Goal: Task Accomplishment & Management: Manage account settings

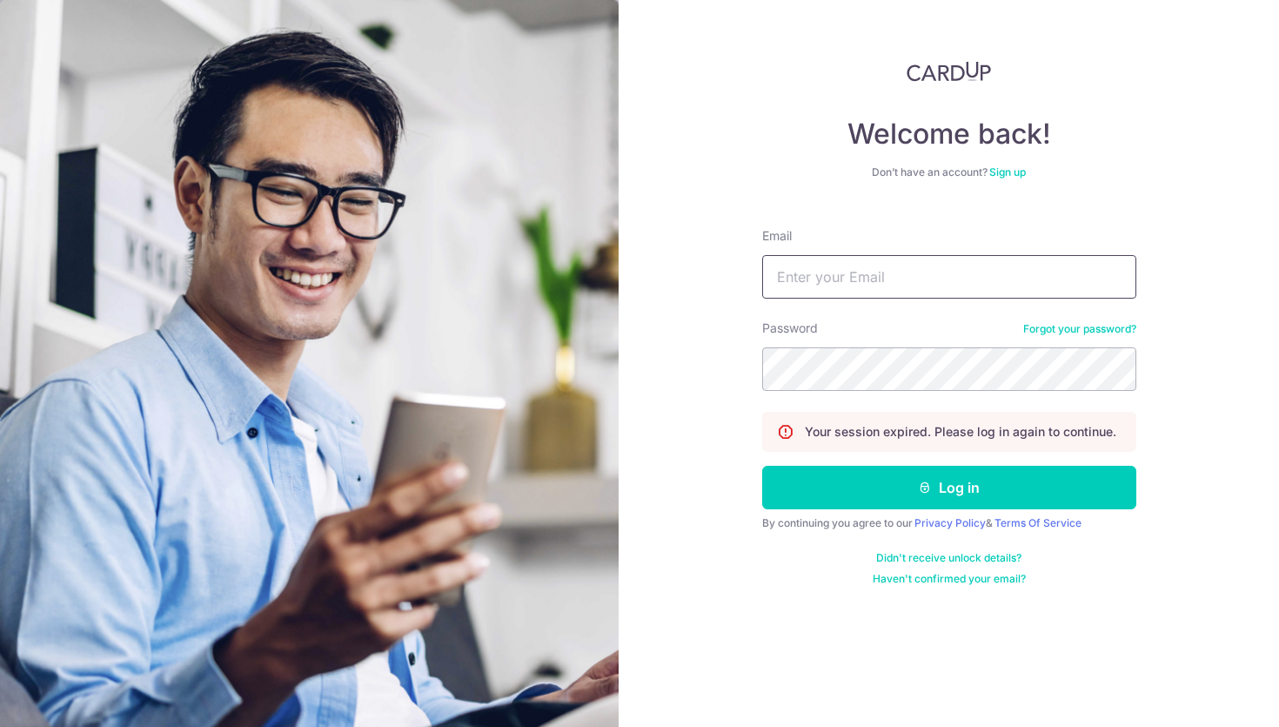
click at [881, 266] on input "Email" at bounding box center [949, 277] width 374 height 44
type input "[EMAIL_ADDRESS][DOMAIN_NAME]"
click at [676, 277] on div "Welcome back! Don’t have an account? Sign up Email chloerenovah87@gmail.com Pas…" at bounding box center [949, 363] width 660 height 727
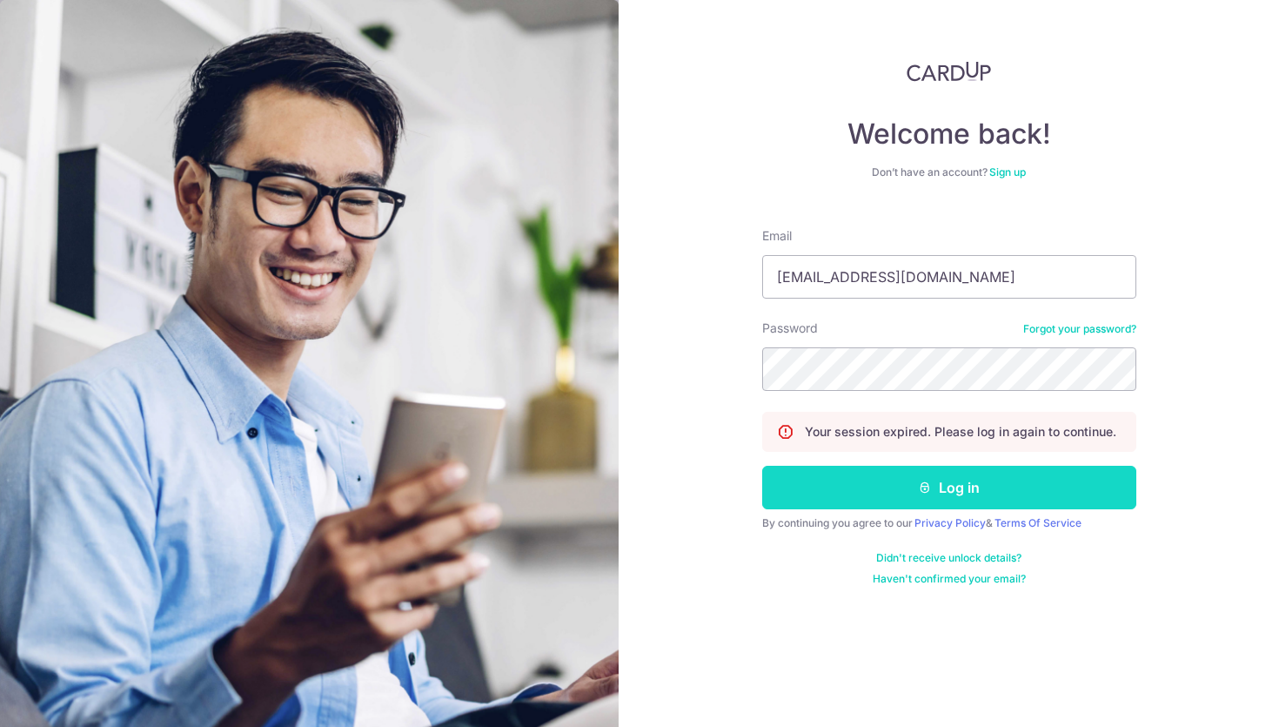
click at [928, 479] on button "Log in" at bounding box center [949, 488] width 374 height 44
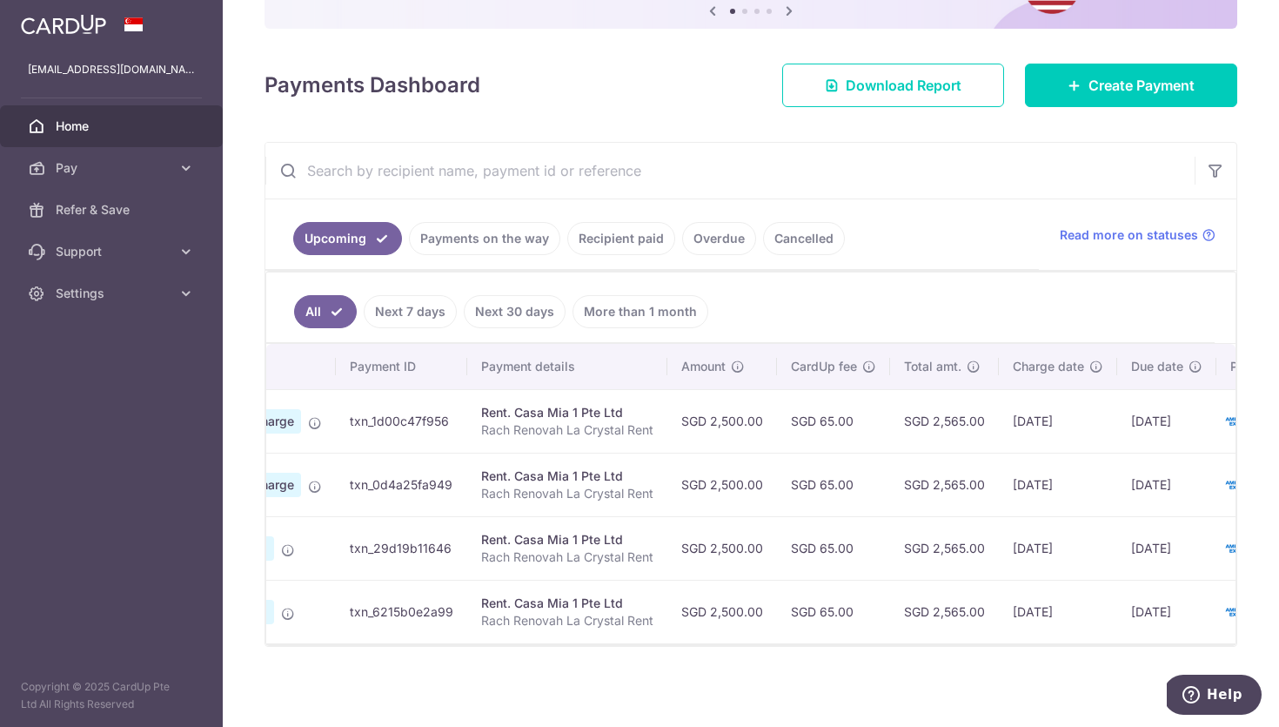
scroll to position [0, 257]
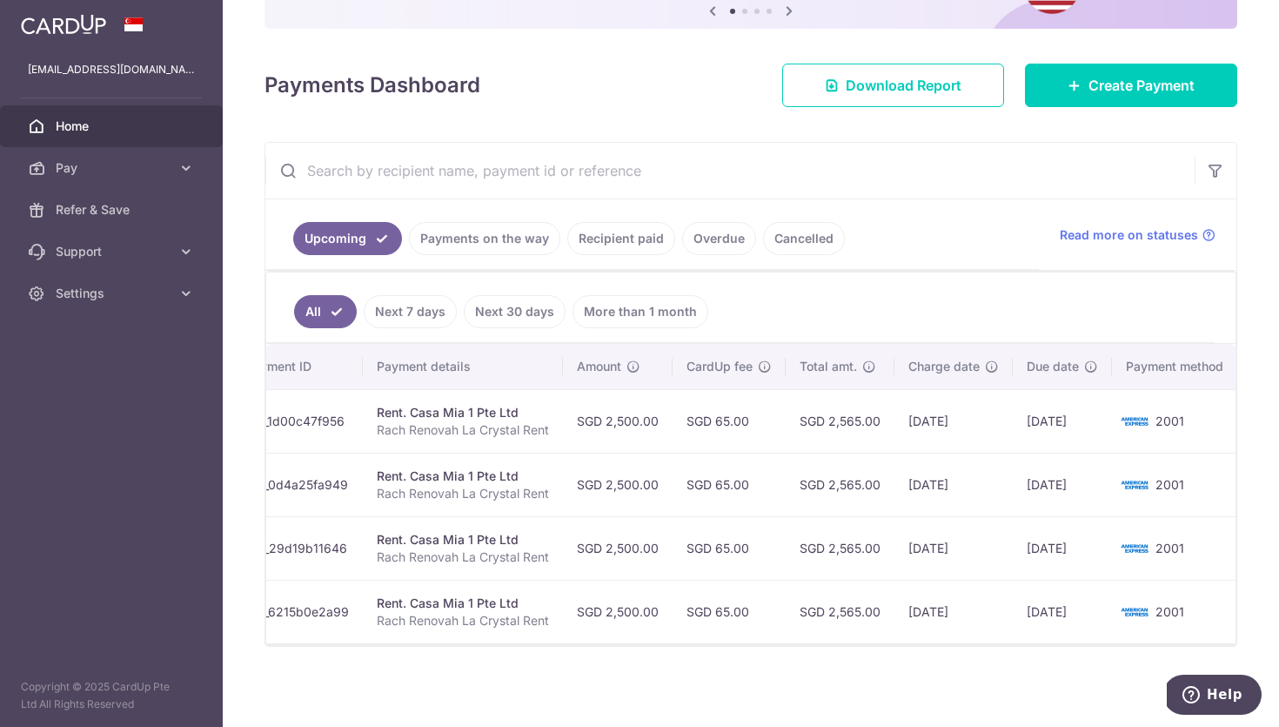
click at [463, 231] on link "Payments on the way" at bounding box center [484, 238] width 151 height 33
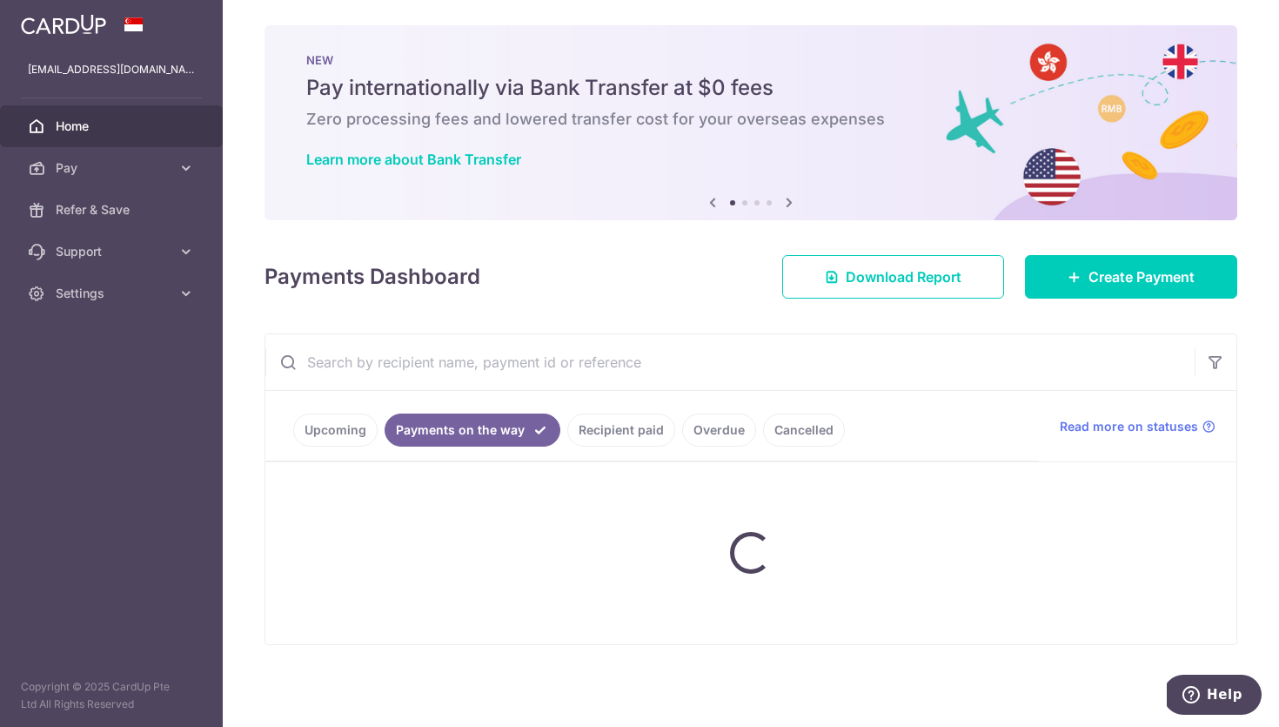
scroll to position [50, 0]
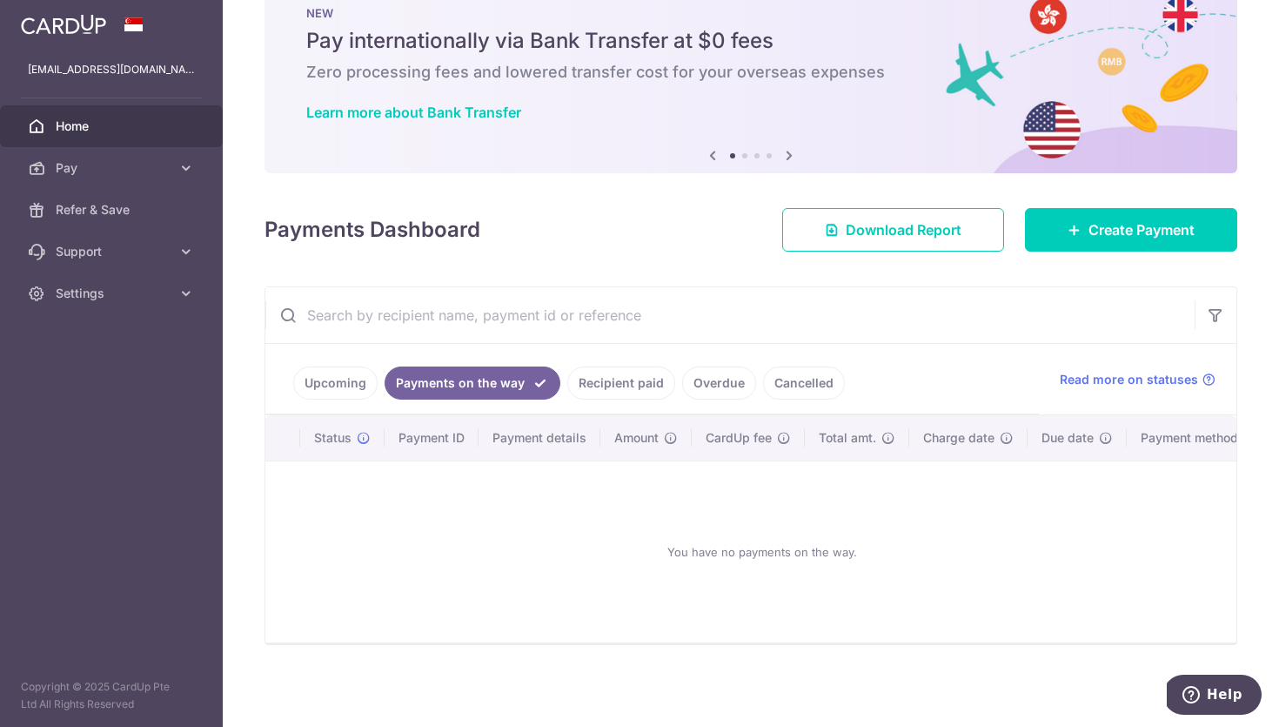
click at [620, 380] on link "Recipient paid" at bounding box center [621, 382] width 108 height 33
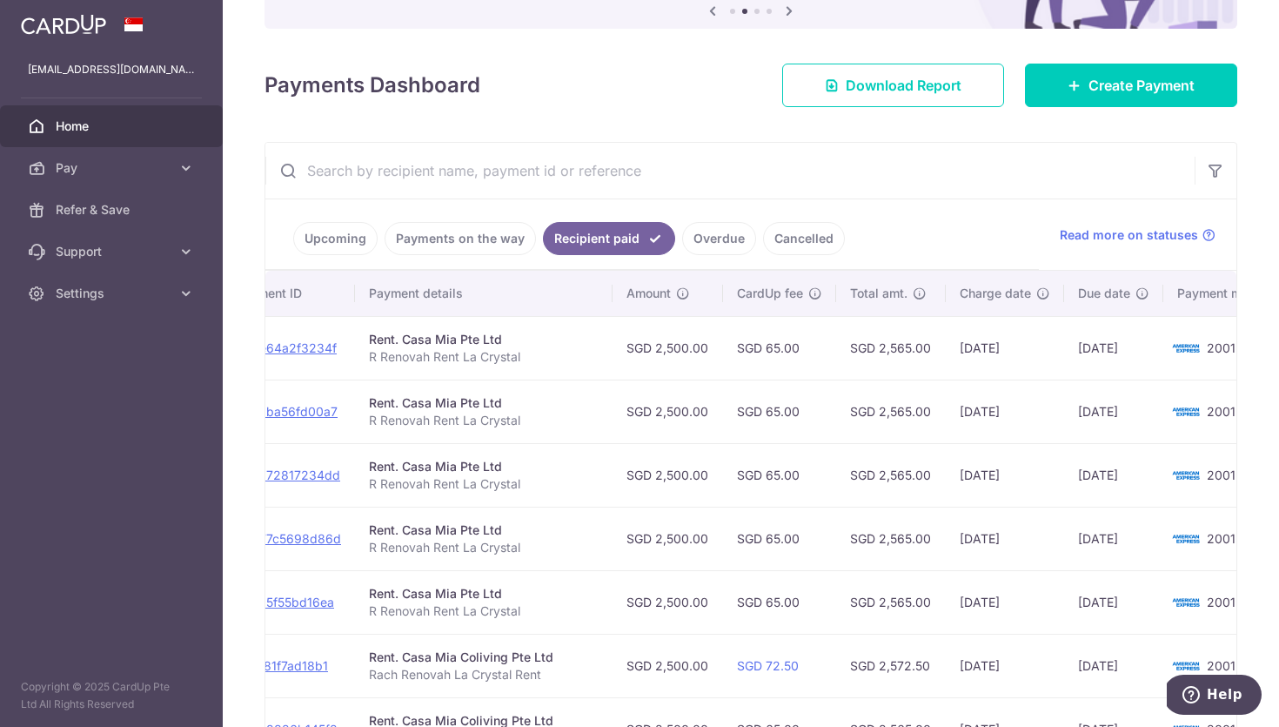
scroll to position [0, 0]
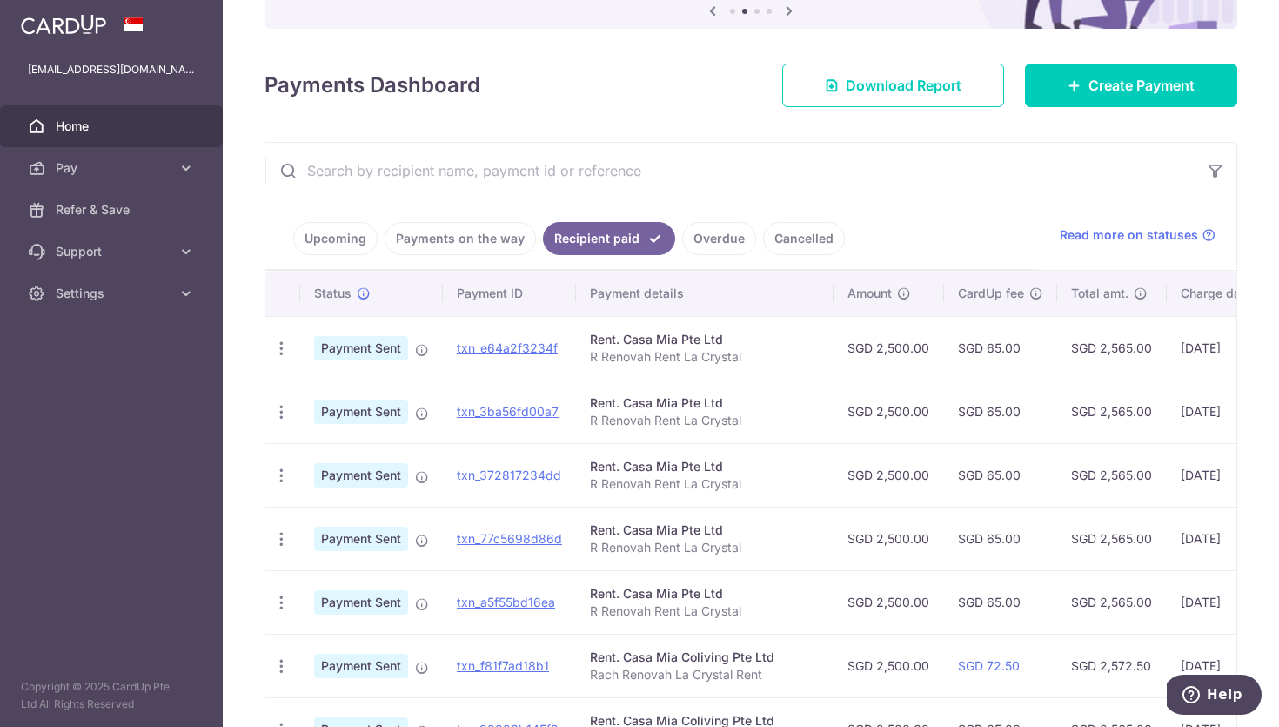
click at [321, 232] on link "Upcoming" at bounding box center [335, 238] width 84 height 33
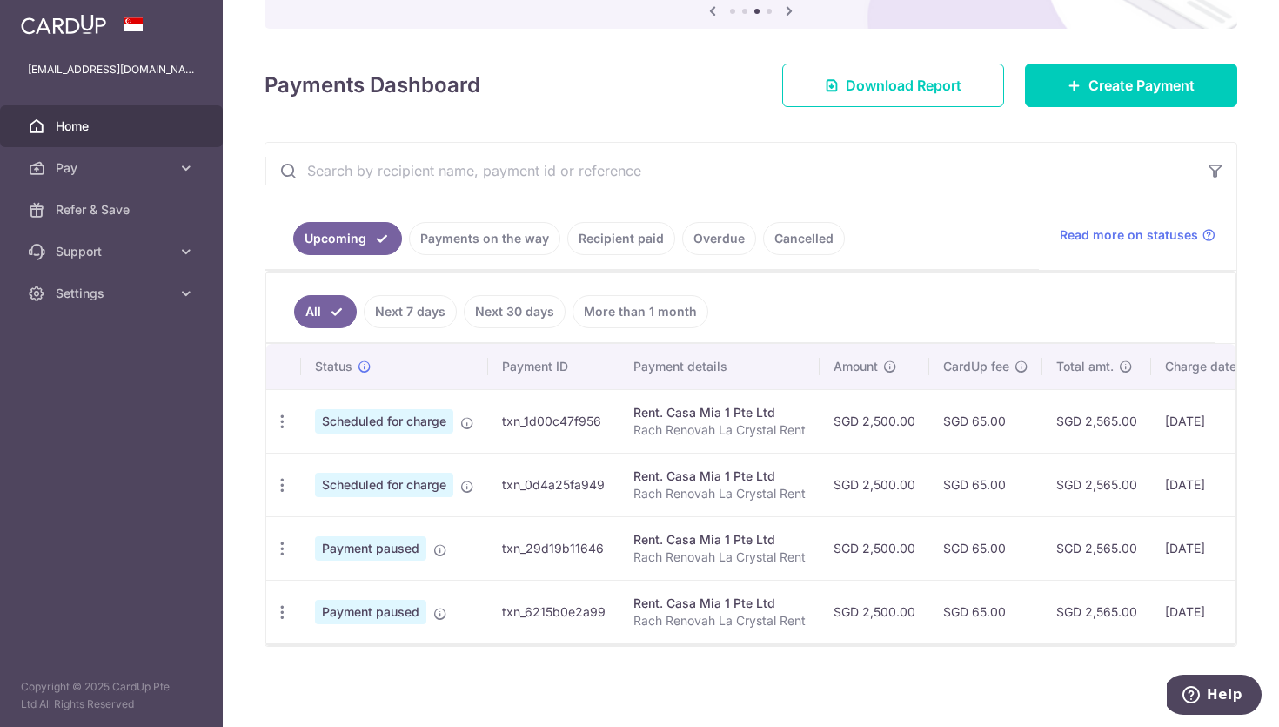
click at [463, 237] on link "Payments on the way" at bounding box center [484, 238] width 151 height 33
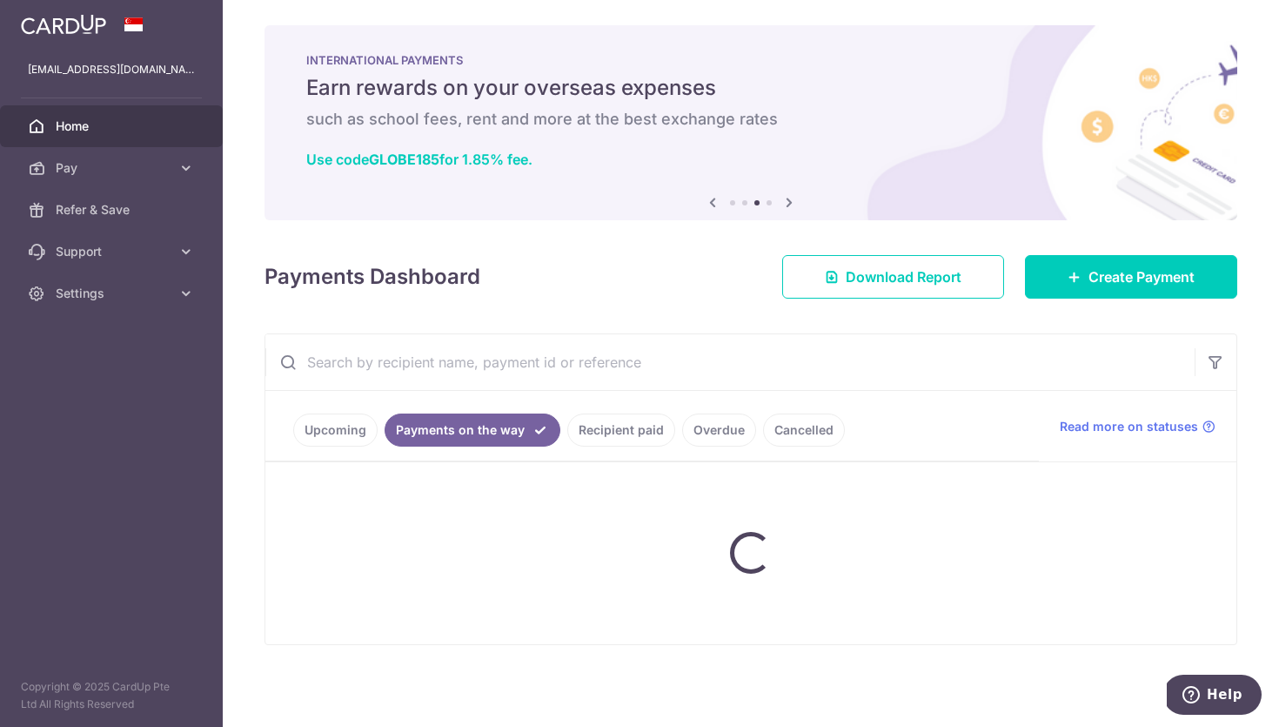
scroll to position [3, 0]
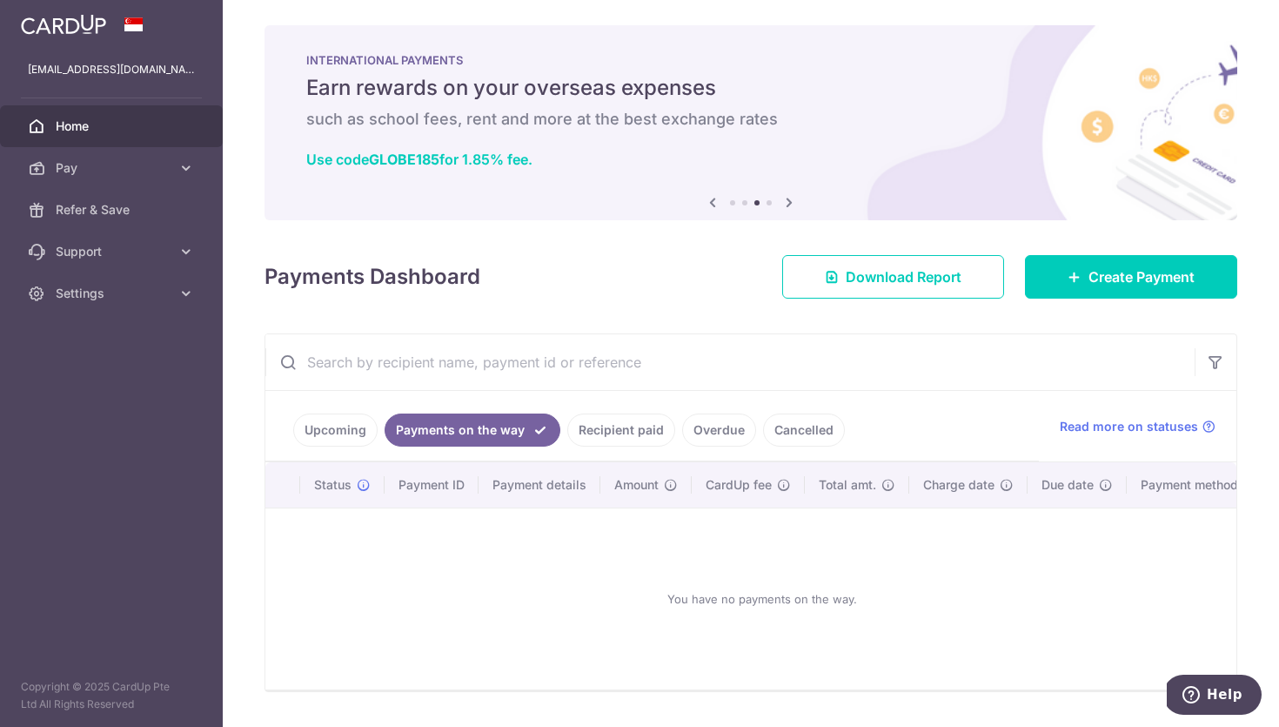
click at [790, 436] on link "Cancelled" at bounding box center [804, 429] width 82 height 33
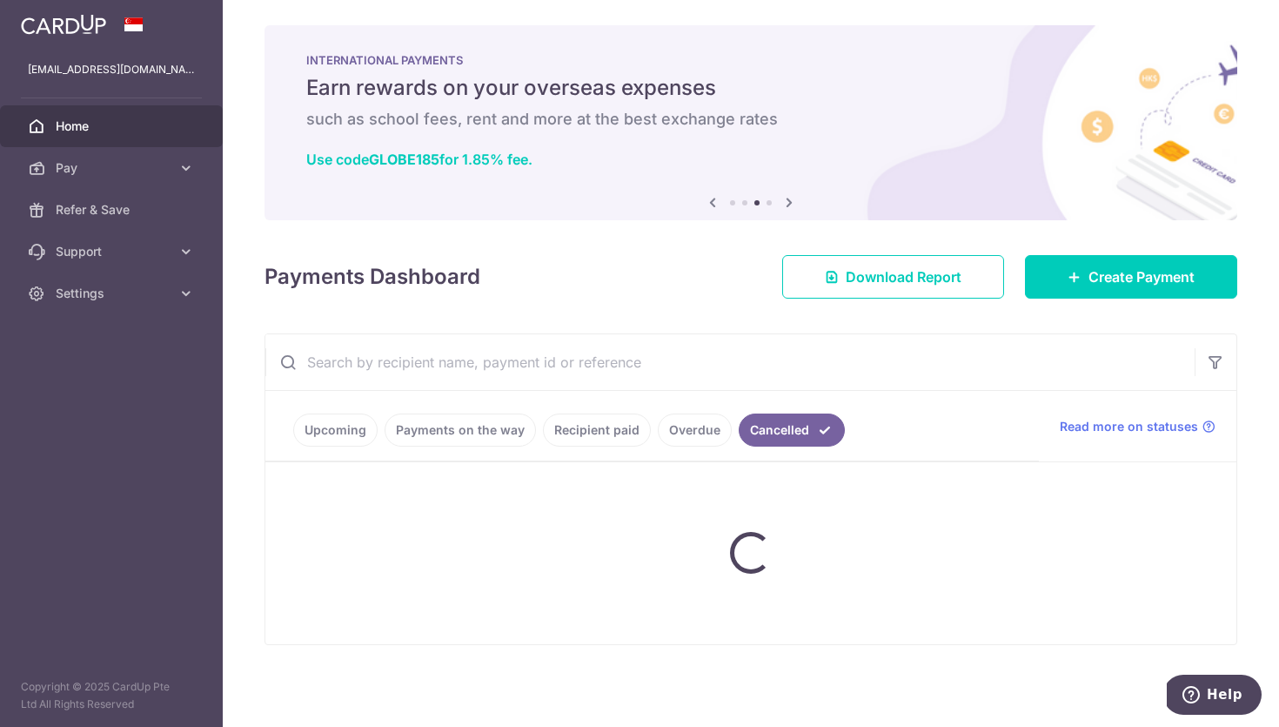
scroll to position [0, 0]
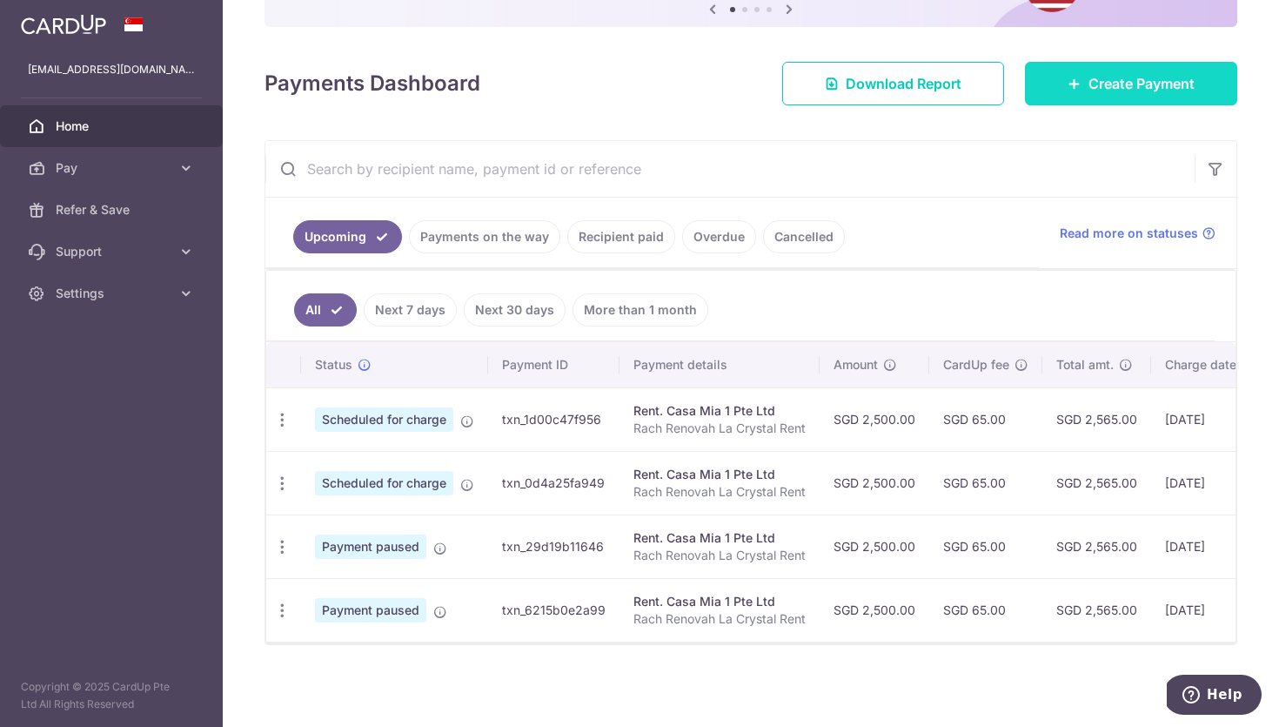
click at [1061, 102] on link "Create Payment" at bounding box center [1131, 84] width 212 height 44
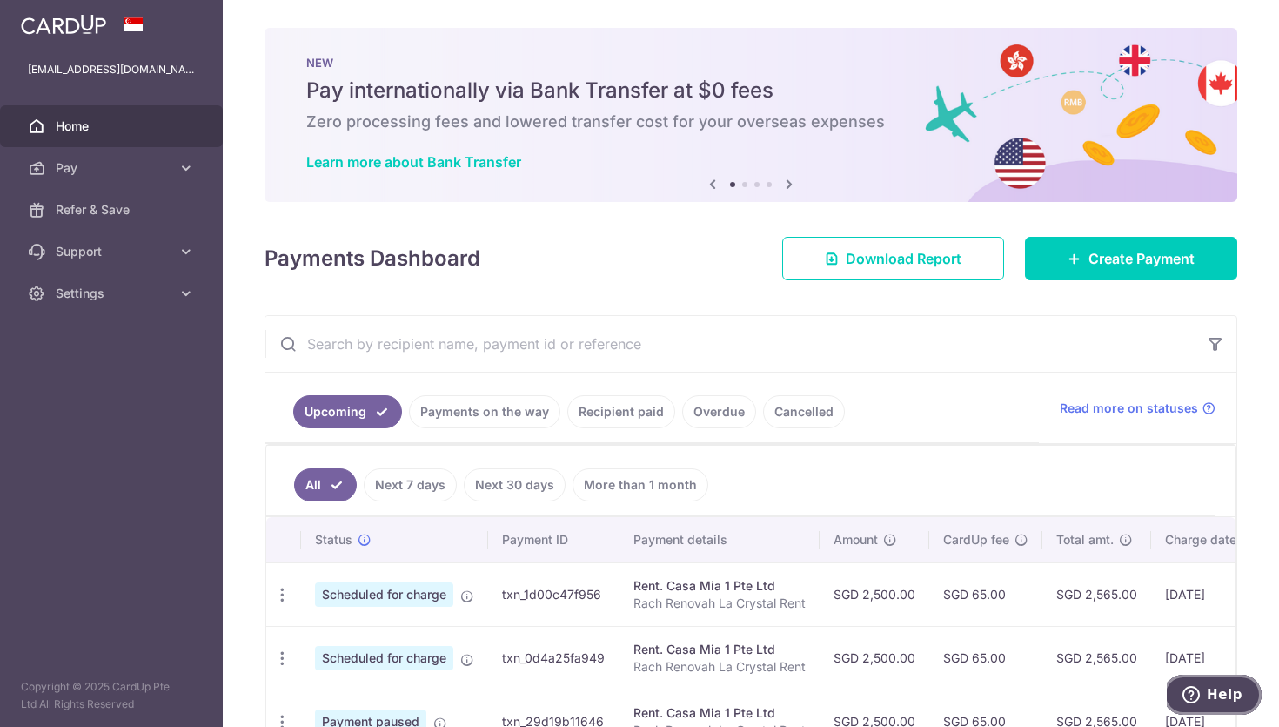
click at [1207, 700] on span "Help" at bounding box center [1195, 694] width 24 height 17
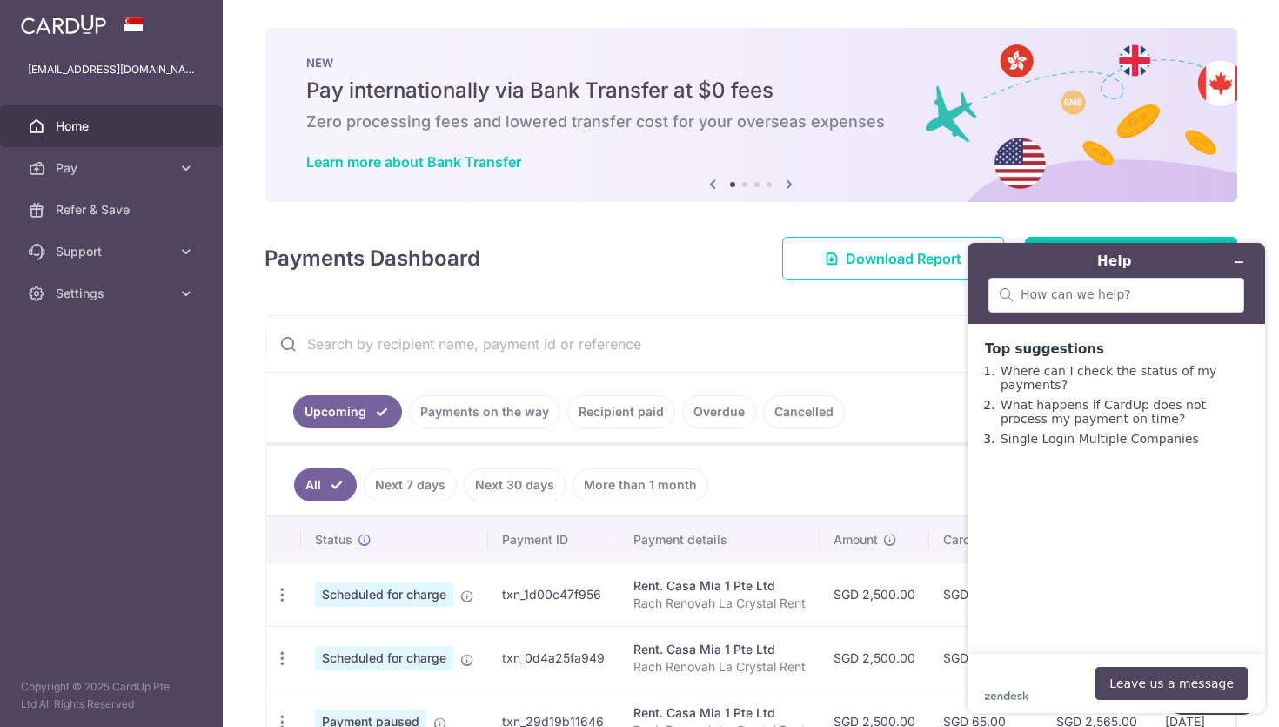
click at [768, 330] on input "text" at bounding box center [729, 344] width 929 height 56
click at [133, 243] on span "Support" at bounding box center [113, 251] width 115 height 17
click at [111, 325] on link "Contact Us" at bounding box center [111, 335] width 223 height 42
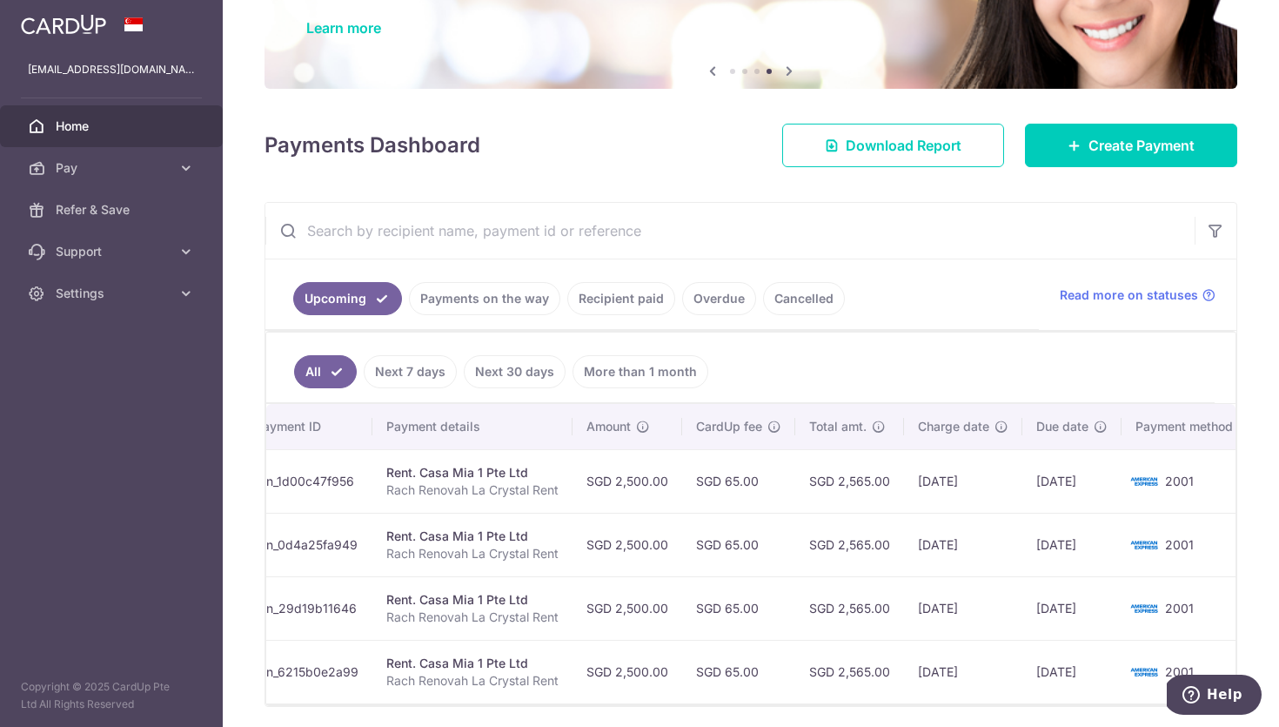
click at [427, 378] on link "Next 7 days" at bounding box center [410, 371] width 93 height 33
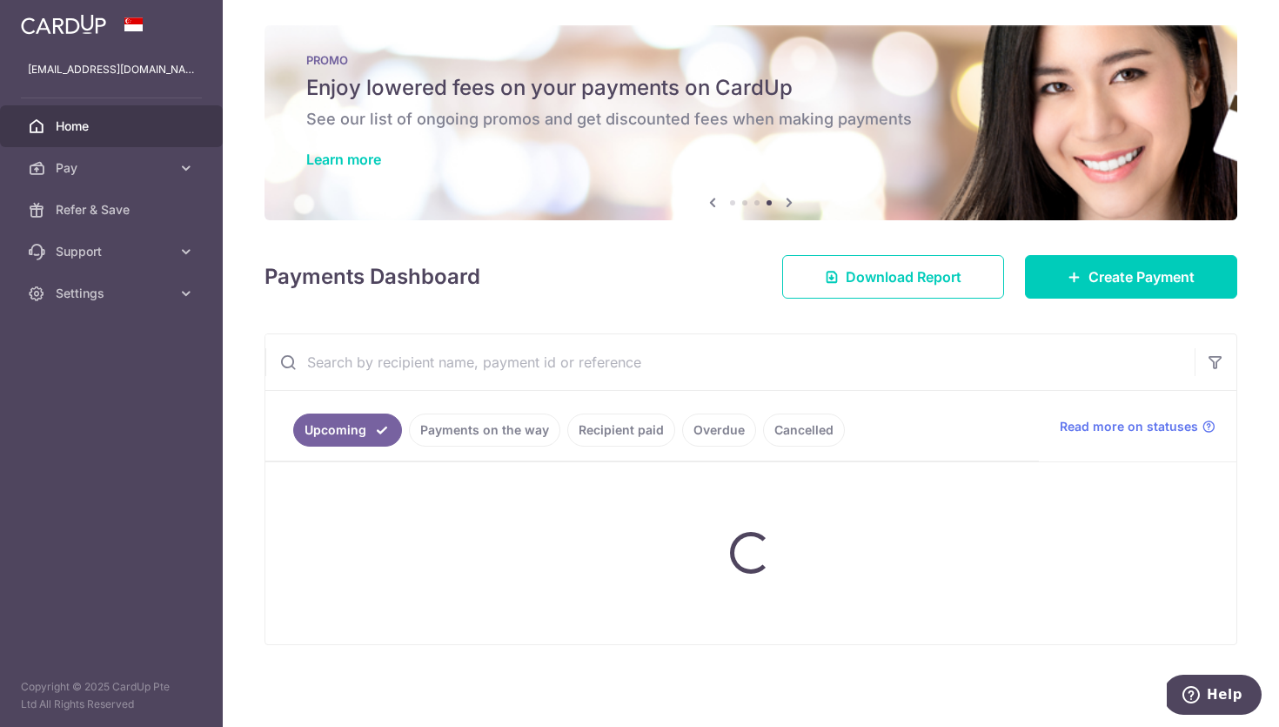
scroll to position [124, 0]
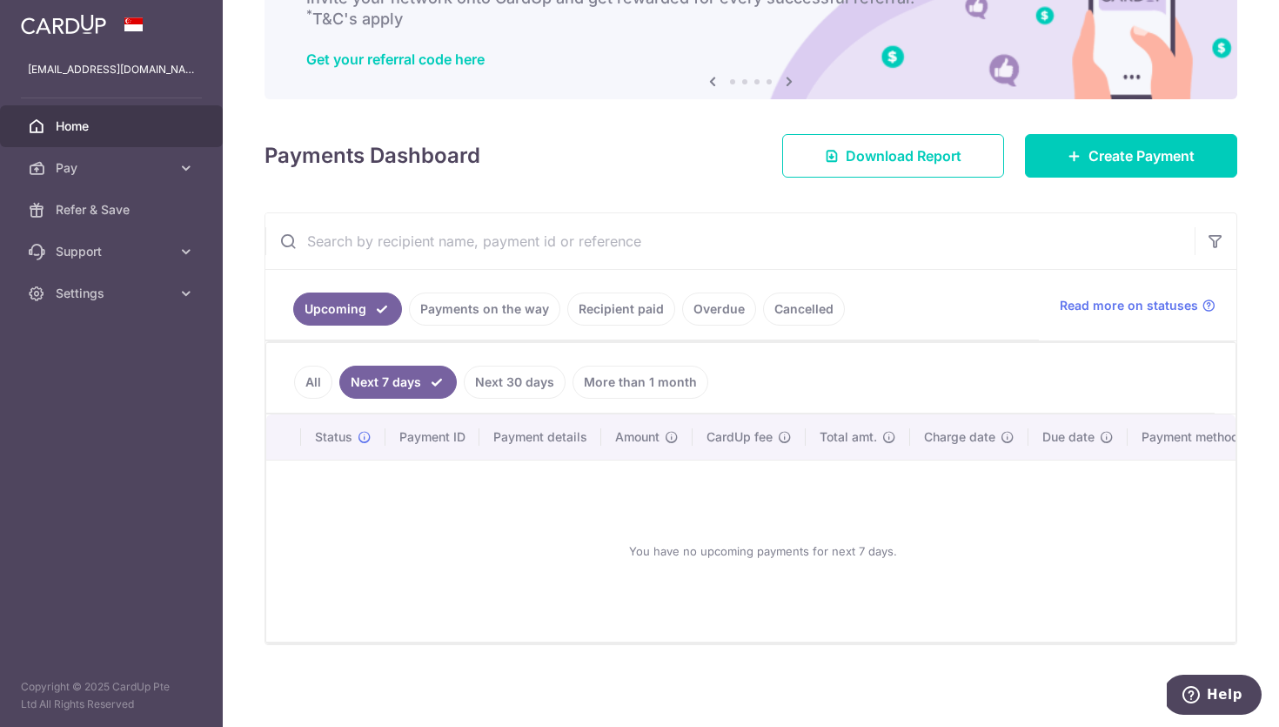
click at [513, 377] on link "Next 30 days" at bounding box center [515, 381] width 102 height 33
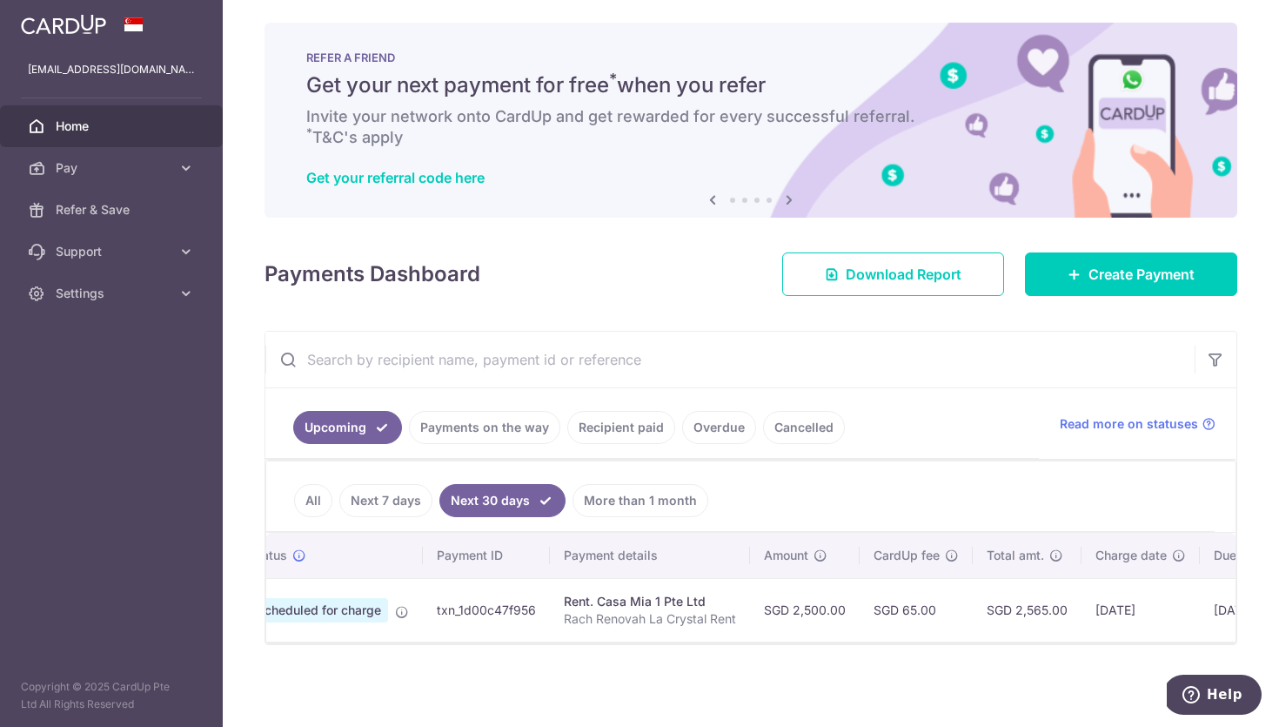
scroll to position [0, 0]
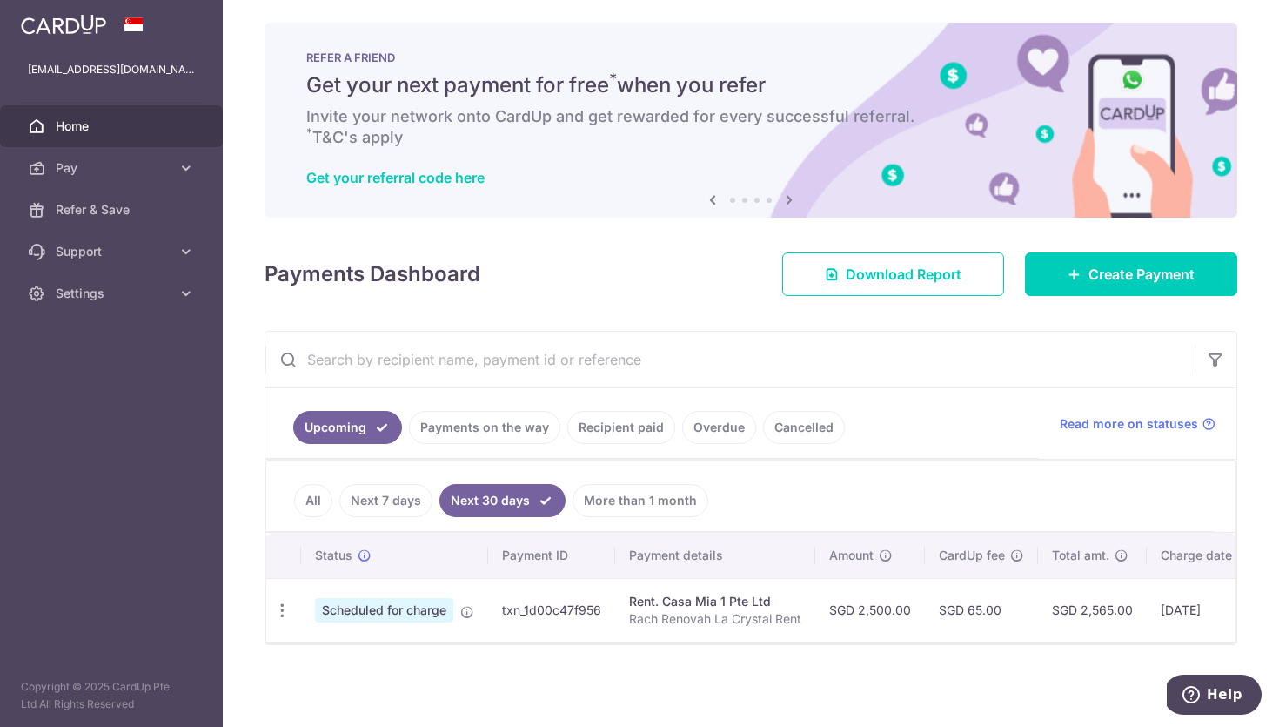
click at [472, 430] on link "Payments on the way" at bounding box center [484, 427] width 151 height 33
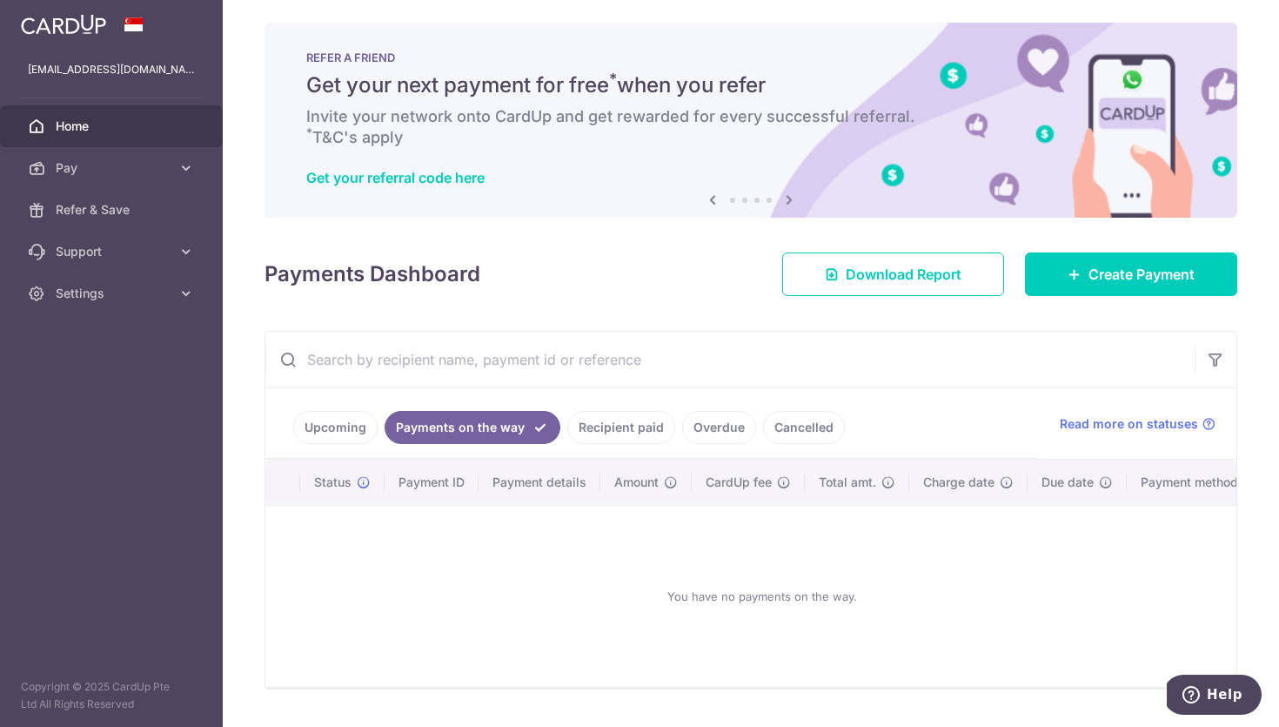
click at [620, 422] on link "Recipient paid" at bounding box center [621, 427] width 108 height 33
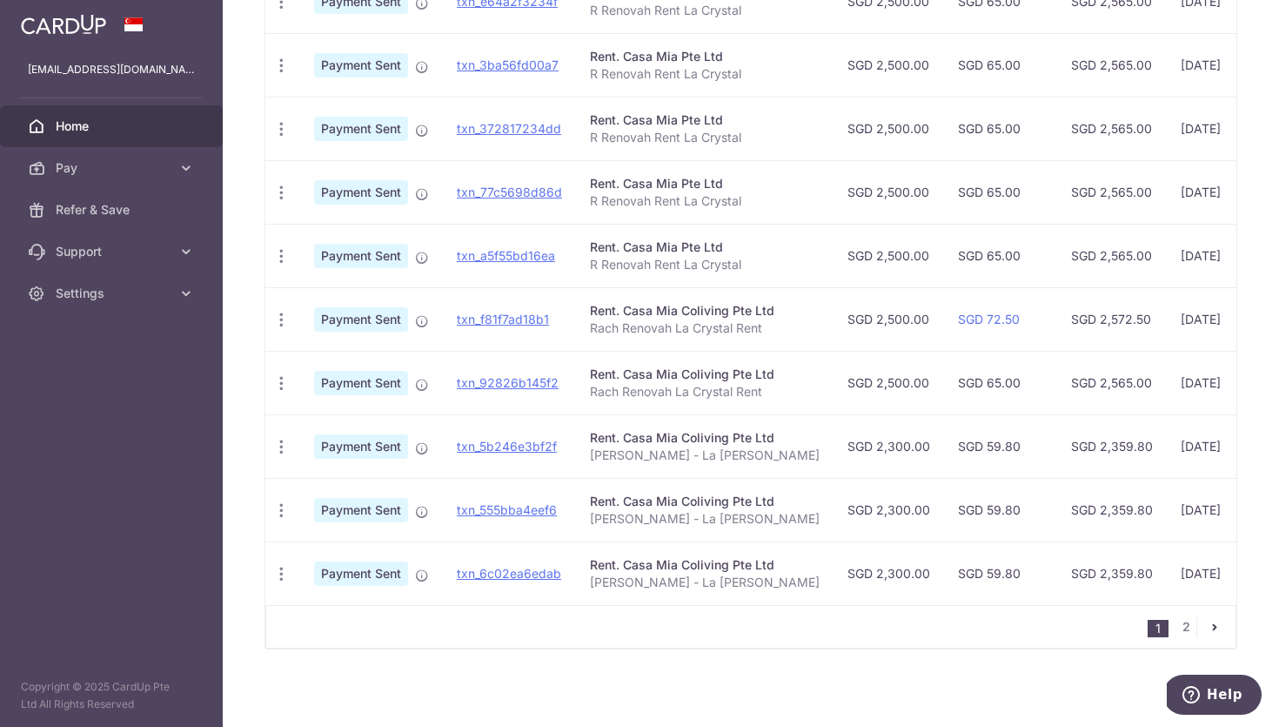
scroll to position [545, 0]
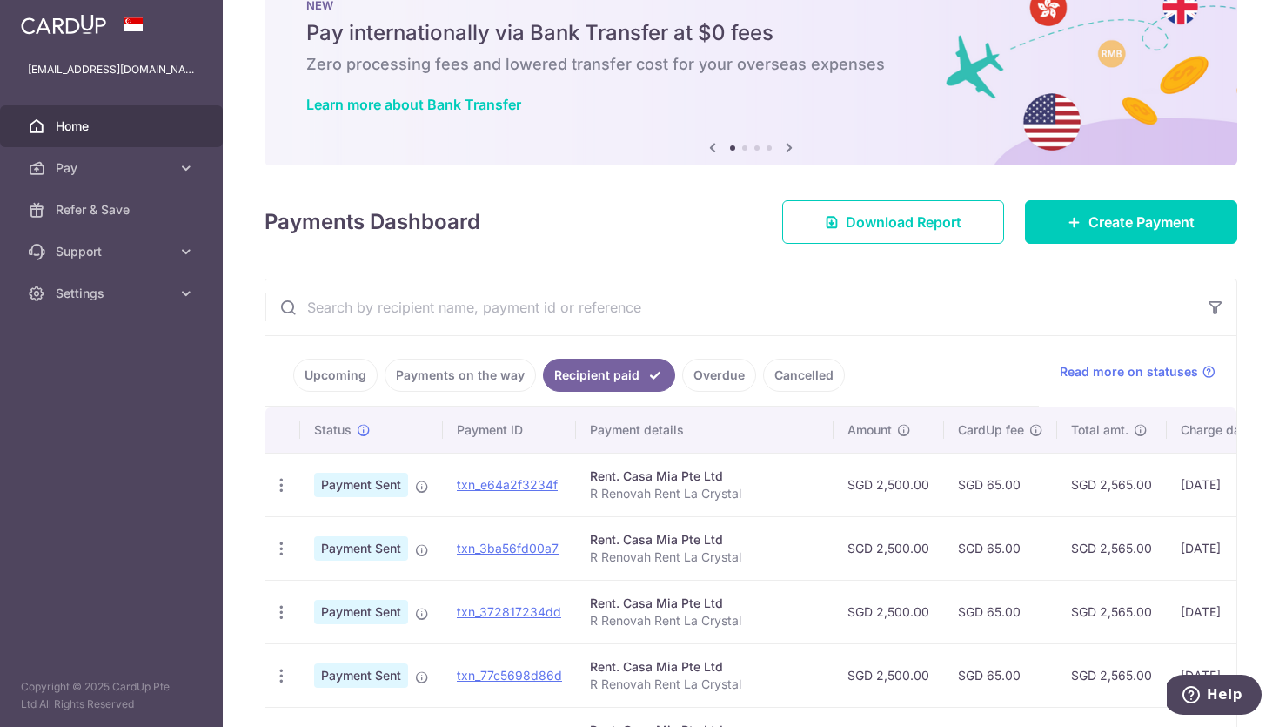
click at [728, 372] on link "Overdue" at bounding box center [719, 375] width 74 height 33
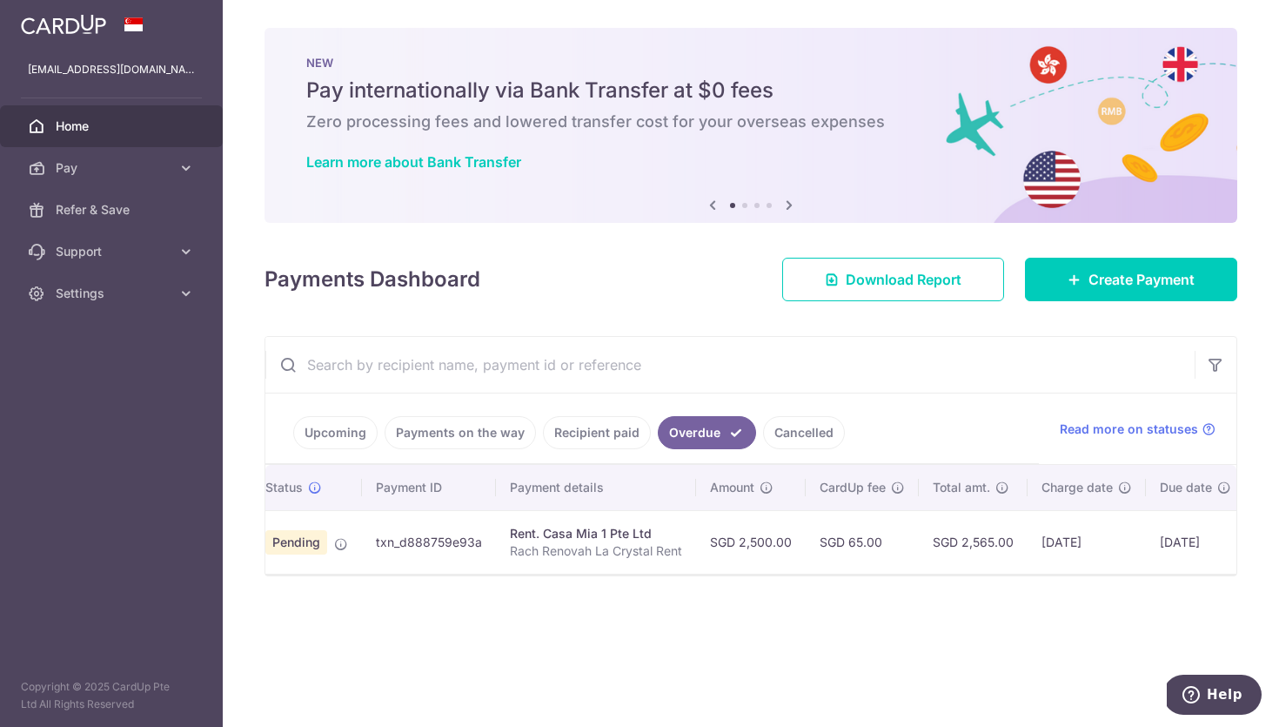
scroll to position [0, 0]
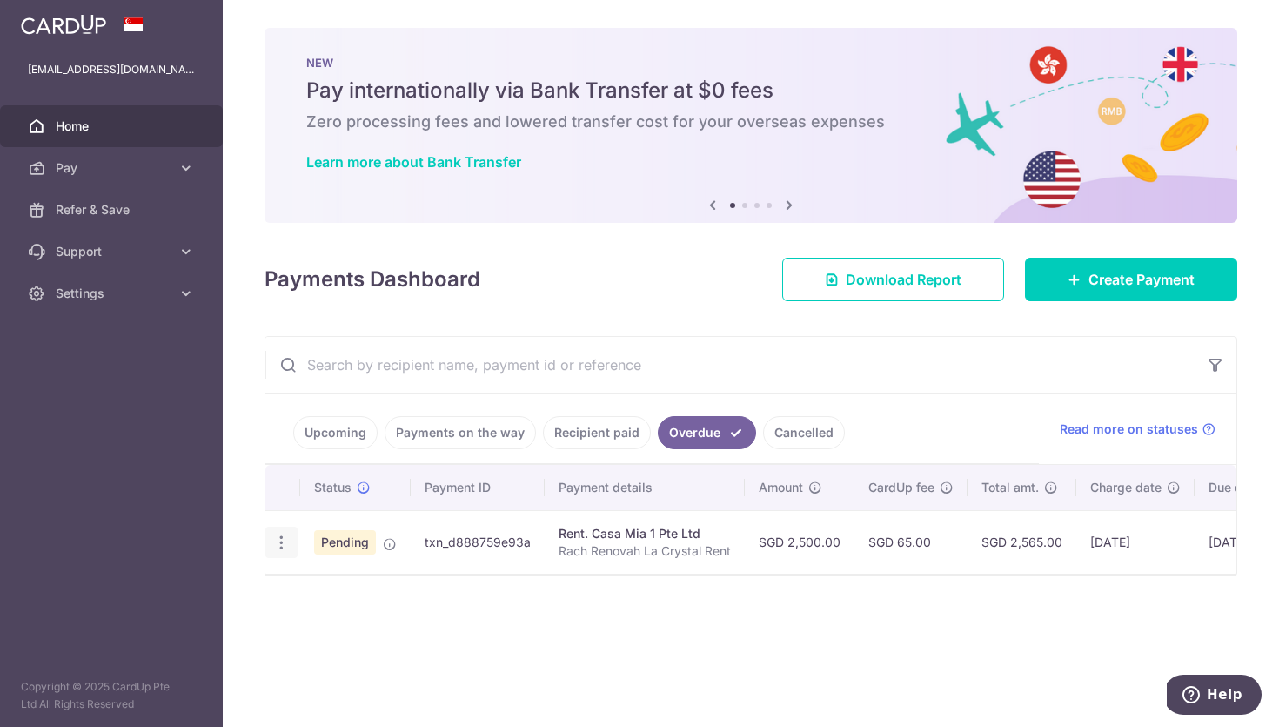
click at [282, 544] on icon "button" at bounding box center [281, 542] width 18 height 18
click at [319, 589] on span "Update payment" at bounding box center [374, 590] width 118 height 21
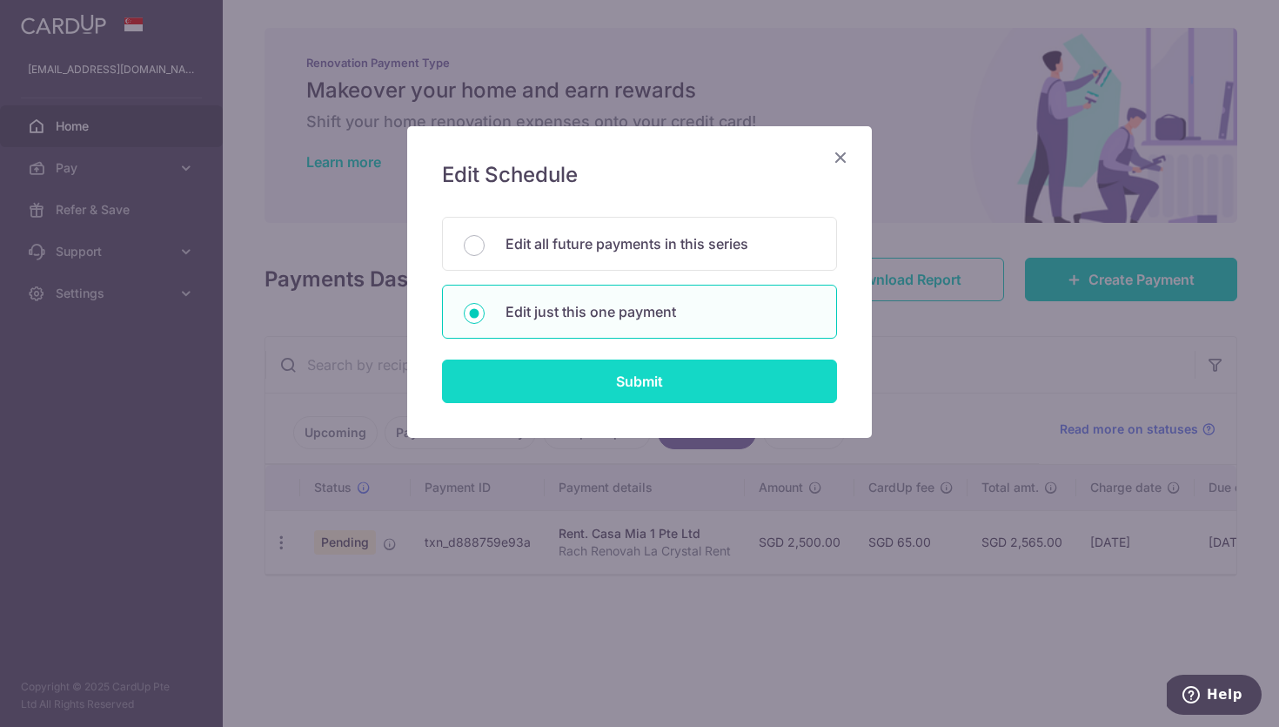
click at [622, 379] on input "Submit" at bounding box center [639, 381] width 395 height 44
radio input "true"
type input "2,500.00"
type input "03/10/2025"
type input "Rach Renovah La Crystal Rent"
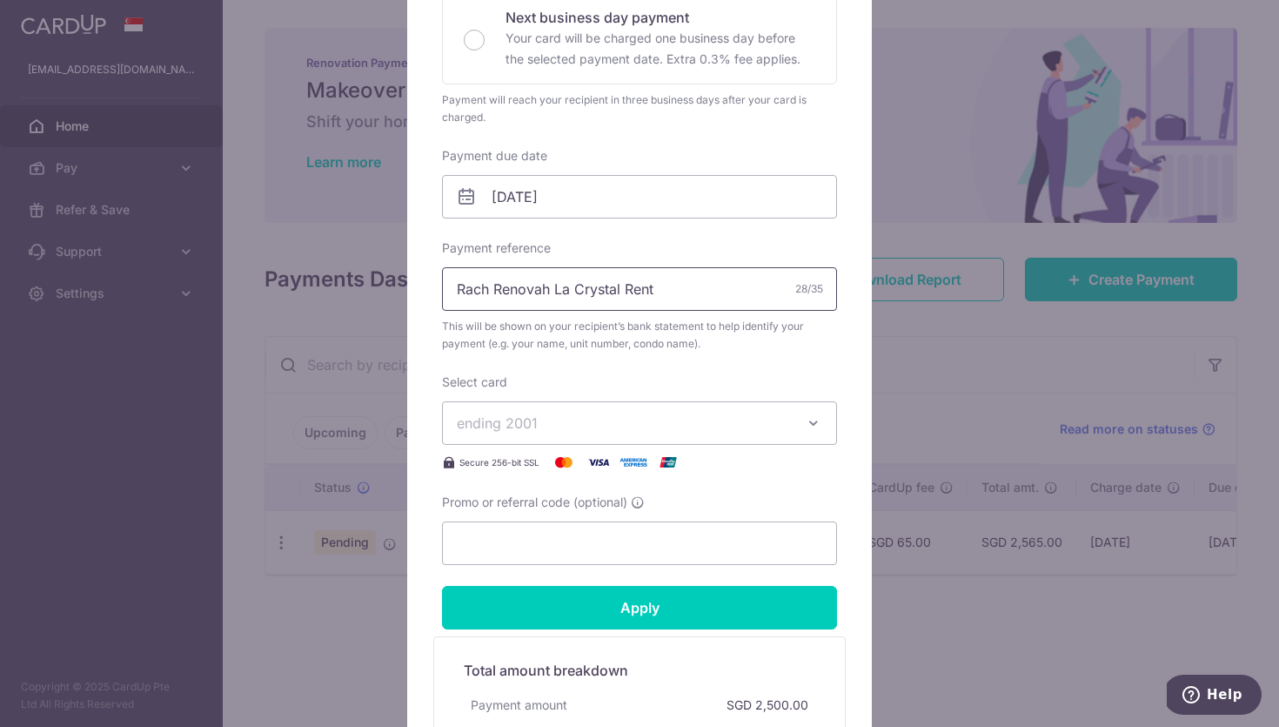
scroll to position [430, 0]
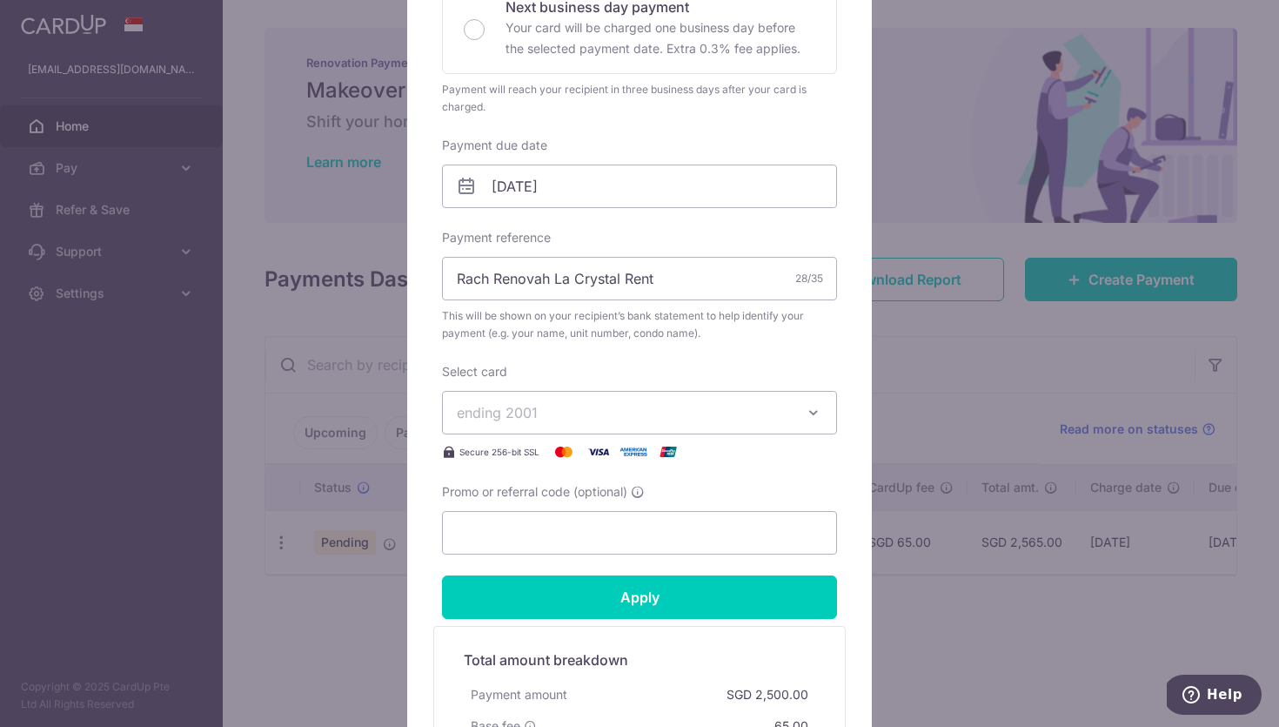
click at [680, 403] on span "ending 2001" at bounding box center [624, 412] width 334 height 21
click at [648, 493] on span "**** 2001" at bounding box center [639, 494] width 365 height 21
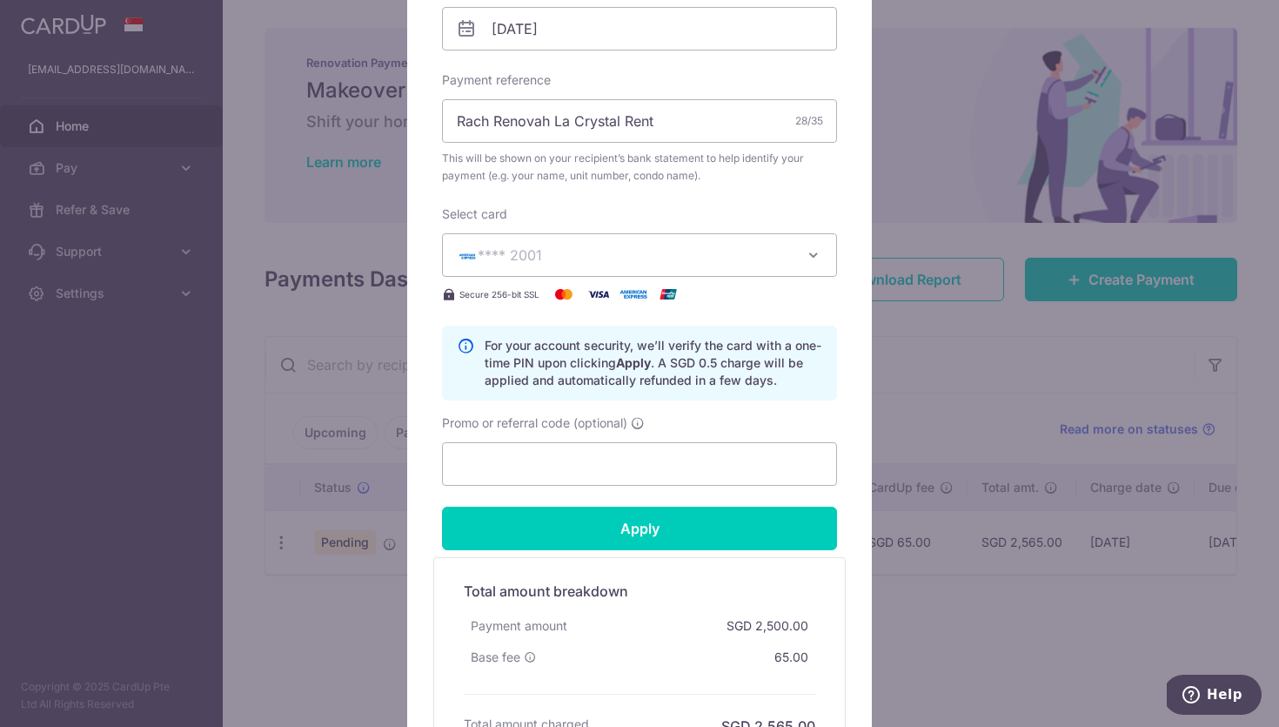
scroll to position [590, 0]
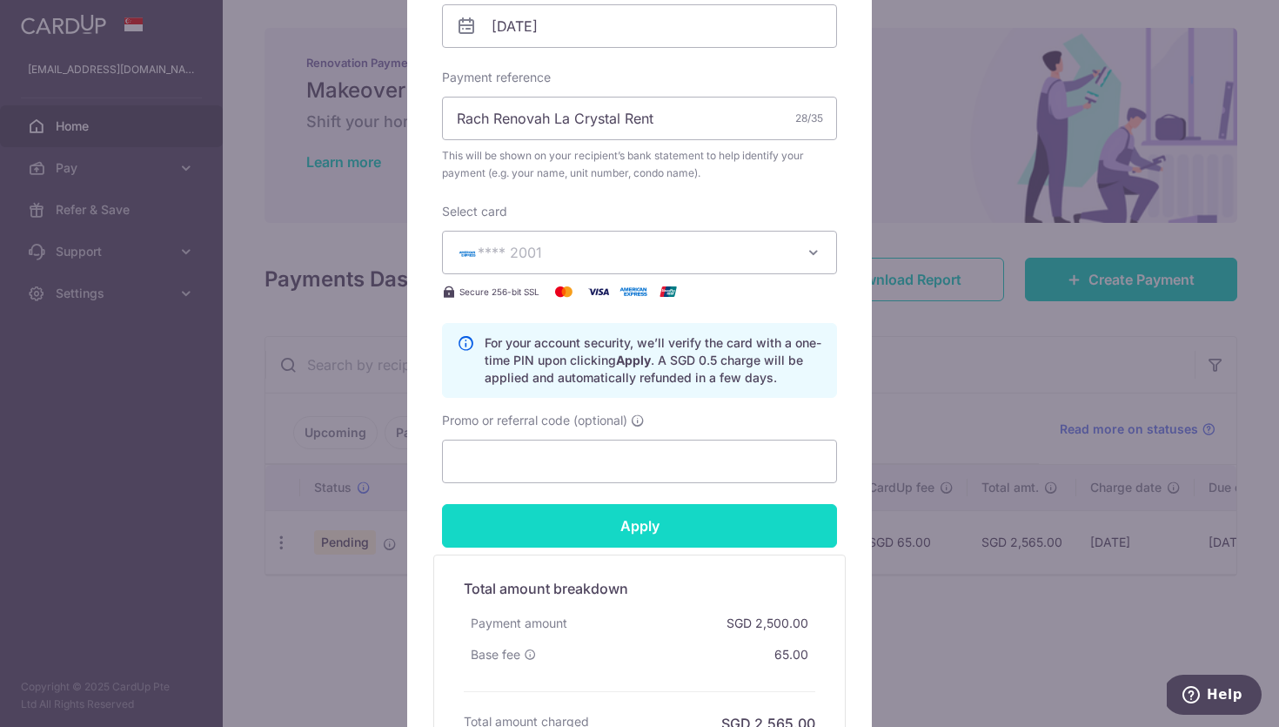
click at [638, 524] on input "Apply" at bounding box center [639, 526] width 395 height 44
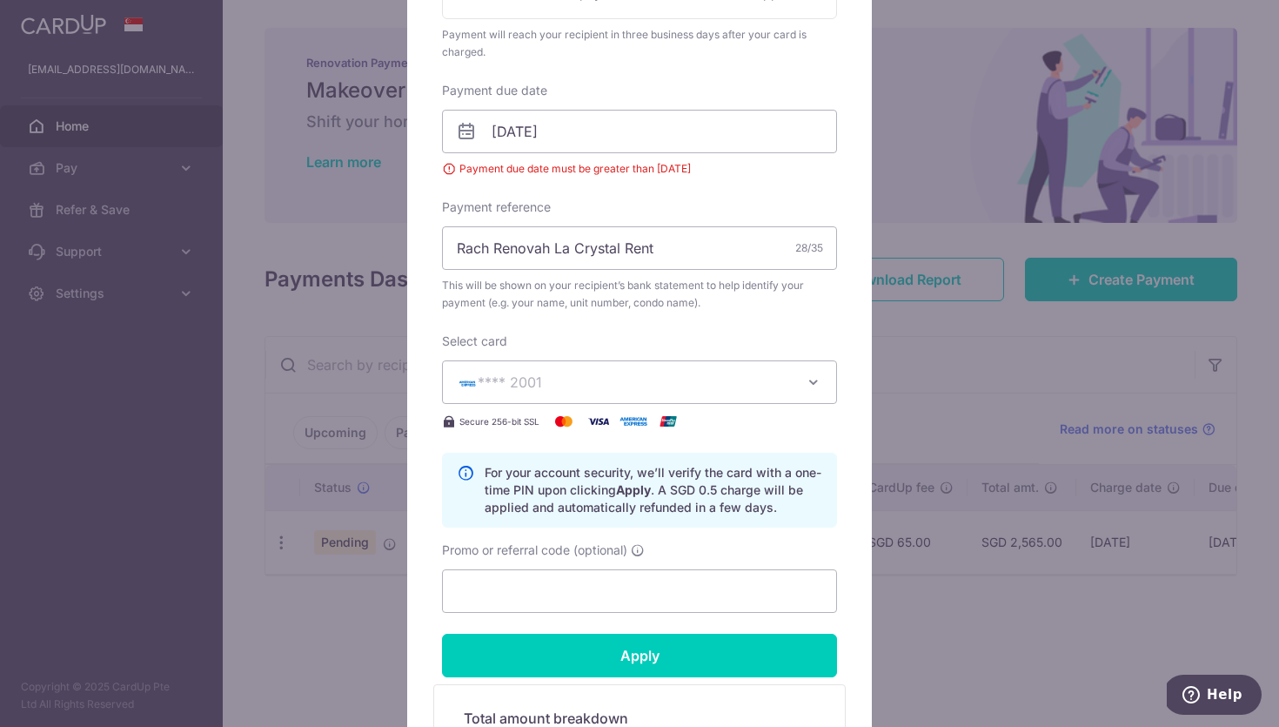
scroll to position [385, 0]
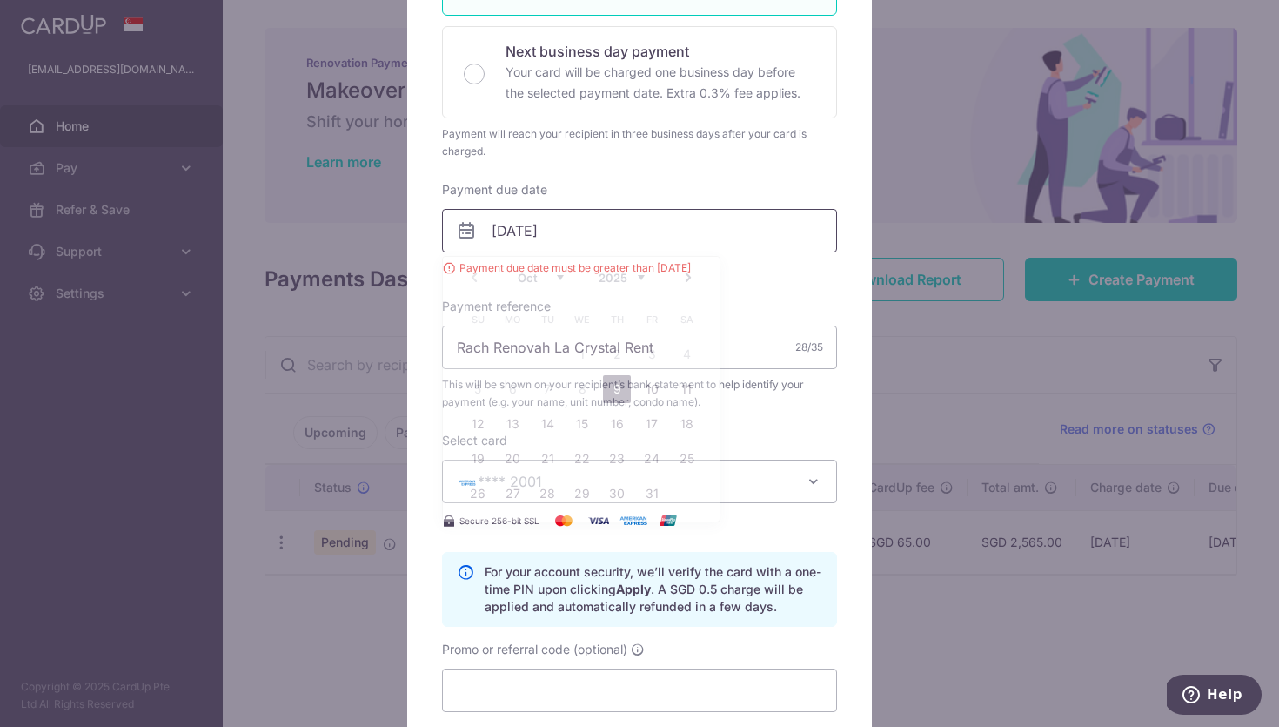
click at [539, 232] on input "03/10/2025" at bounding box center [639, 231] width 395 height 44
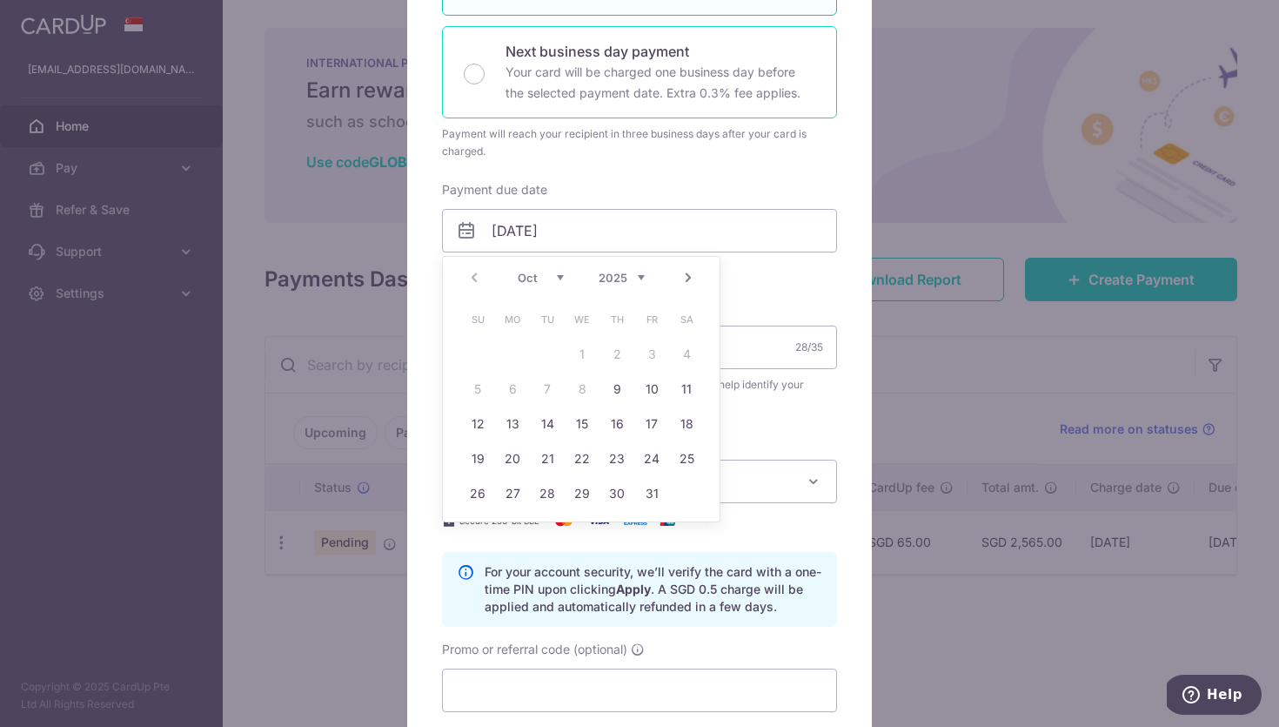
click at [744, 68] on p "Your card will be charged one business day before the selected payment date. Ex…" at bounding box center [661, 83] width 310 height 42
click at [485, 68] on input "Next business day payment Your card will be charged one business day before the…" at bounding box center [474, 74] width 21 height 21
radio input "false"
radio input "true"
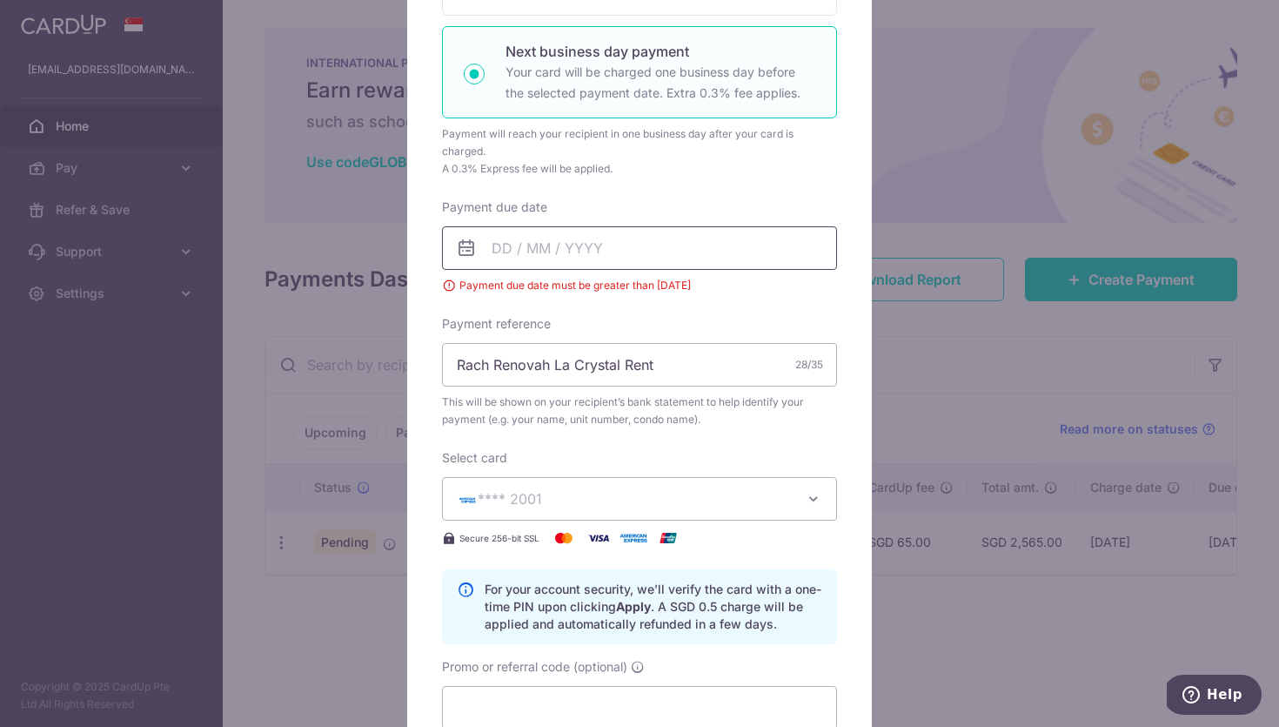
click at [633, 256] on input "Payment due date" at bounding box center [639, 248] width 395 height 44
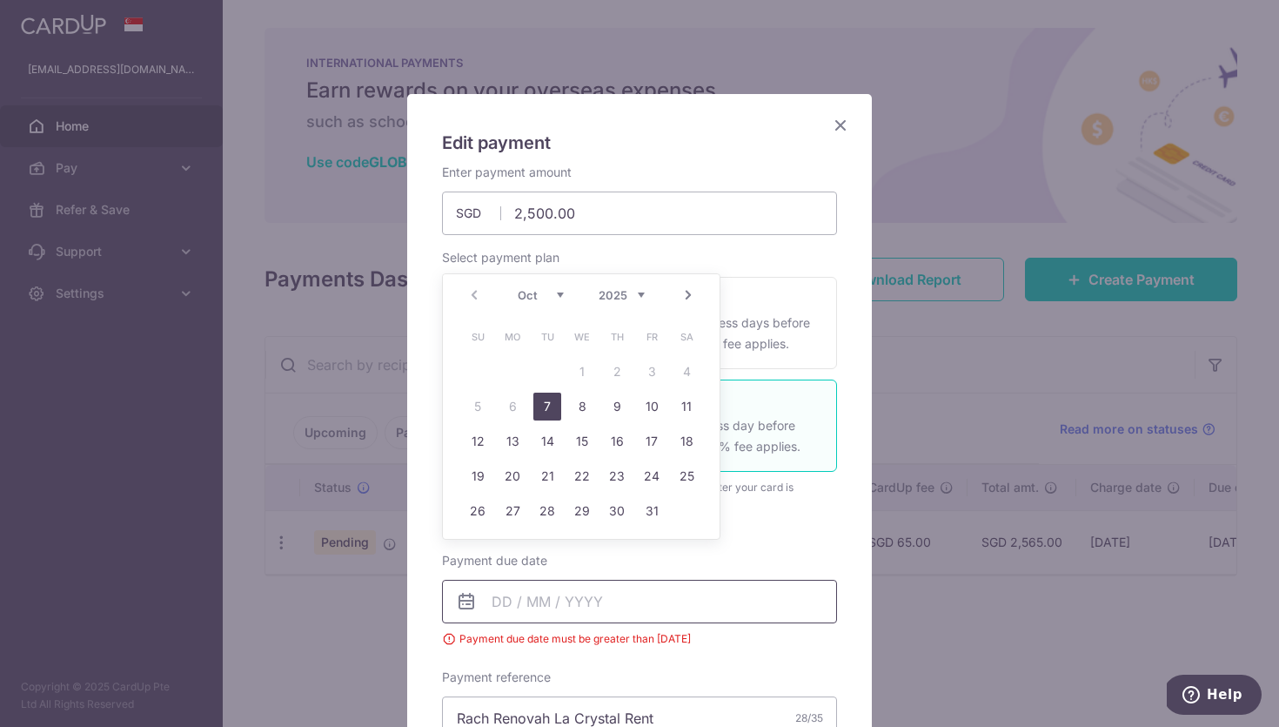
scroll to position [25, 0]
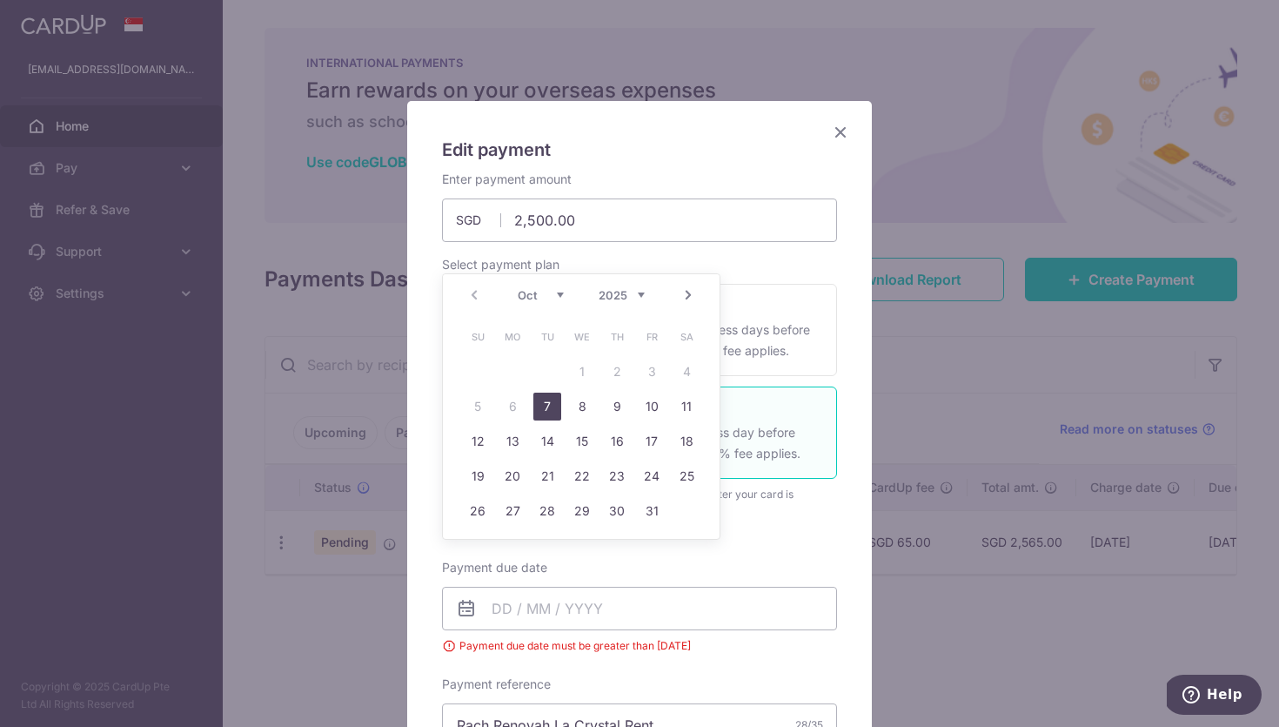
click at [839, 131] on icon "Close" at bounding box center [840, 132] width 21 height 22
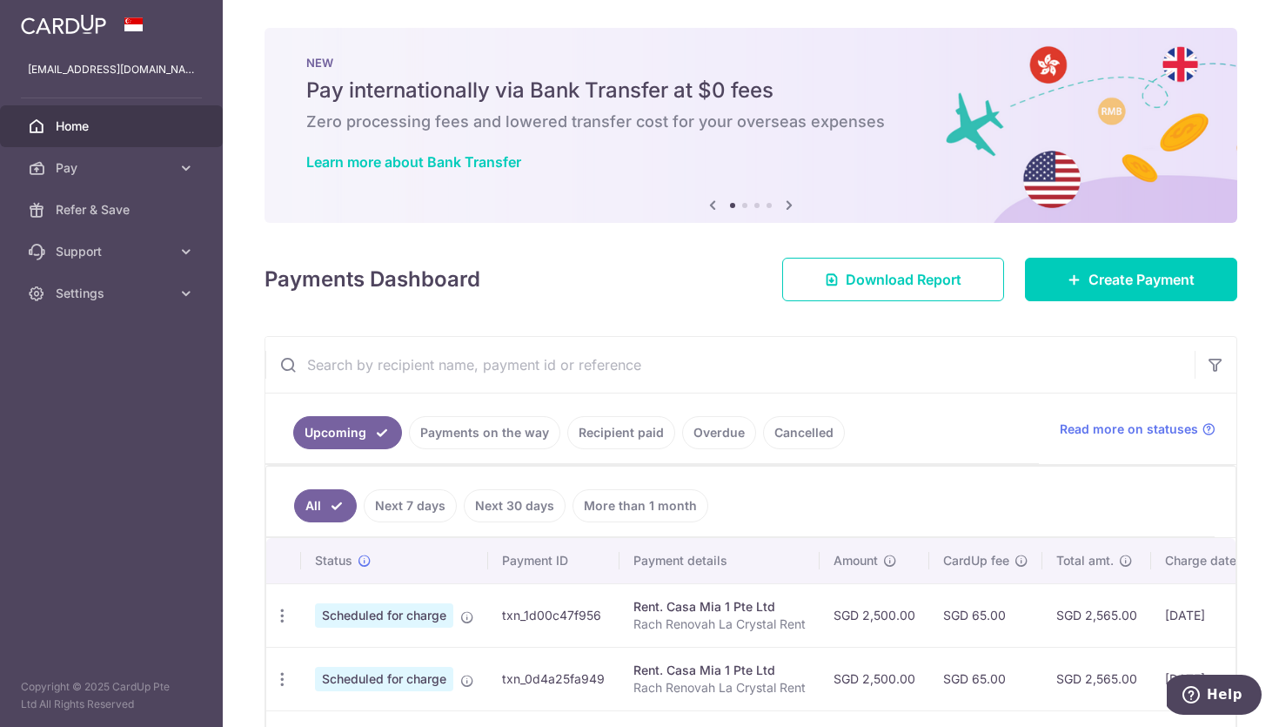
scroll to position [196, 0]
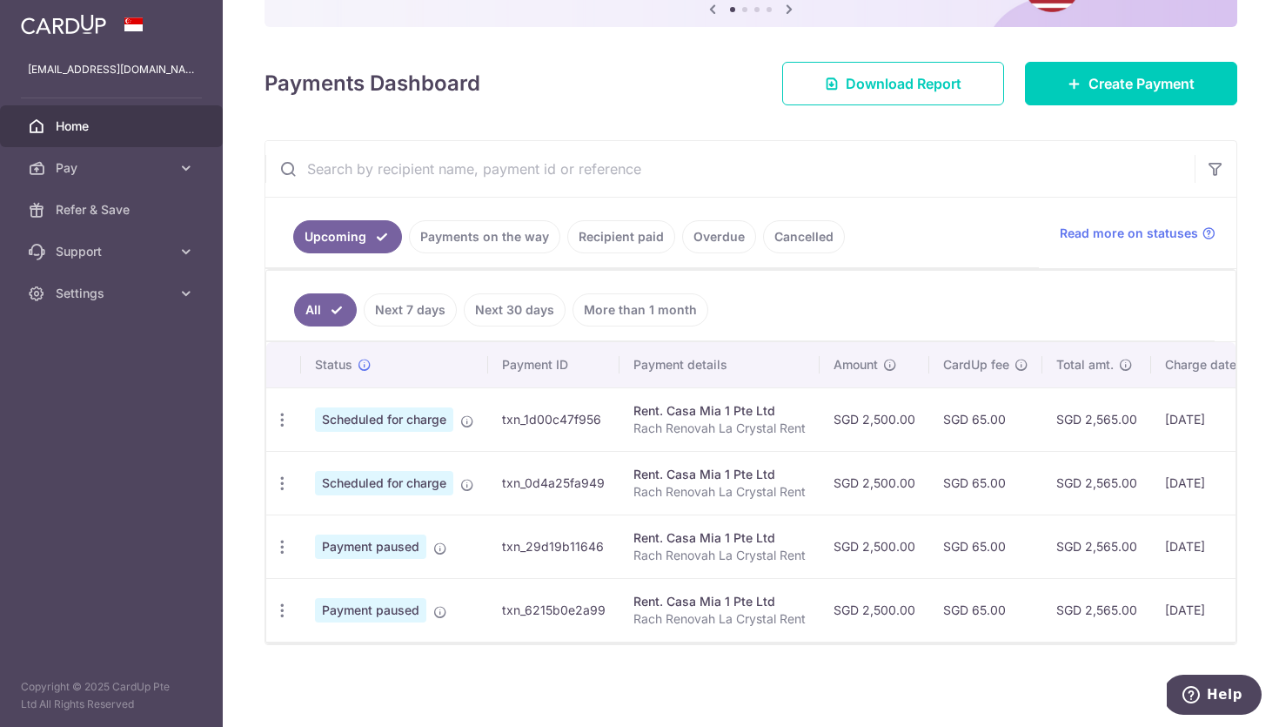
click at [695, 233] on link "Overdue" at bounding box center [719, 236] width 74 height 33
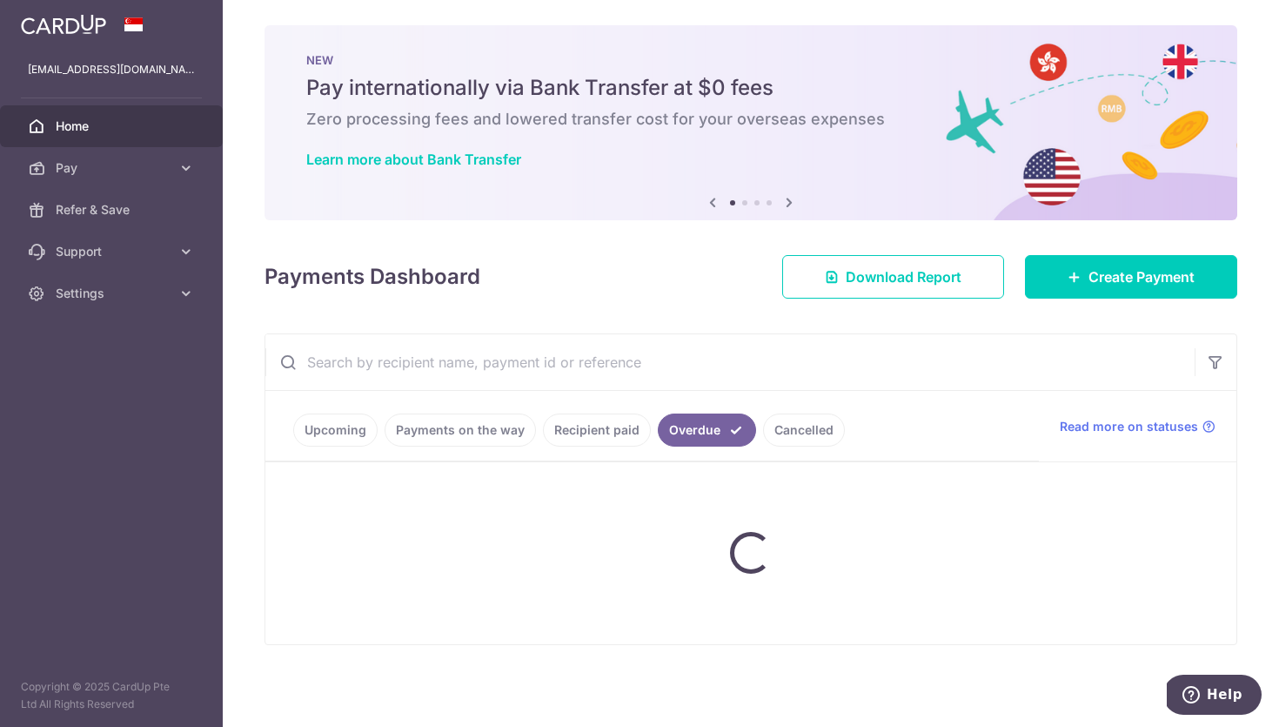
scroll to position [0, 0]
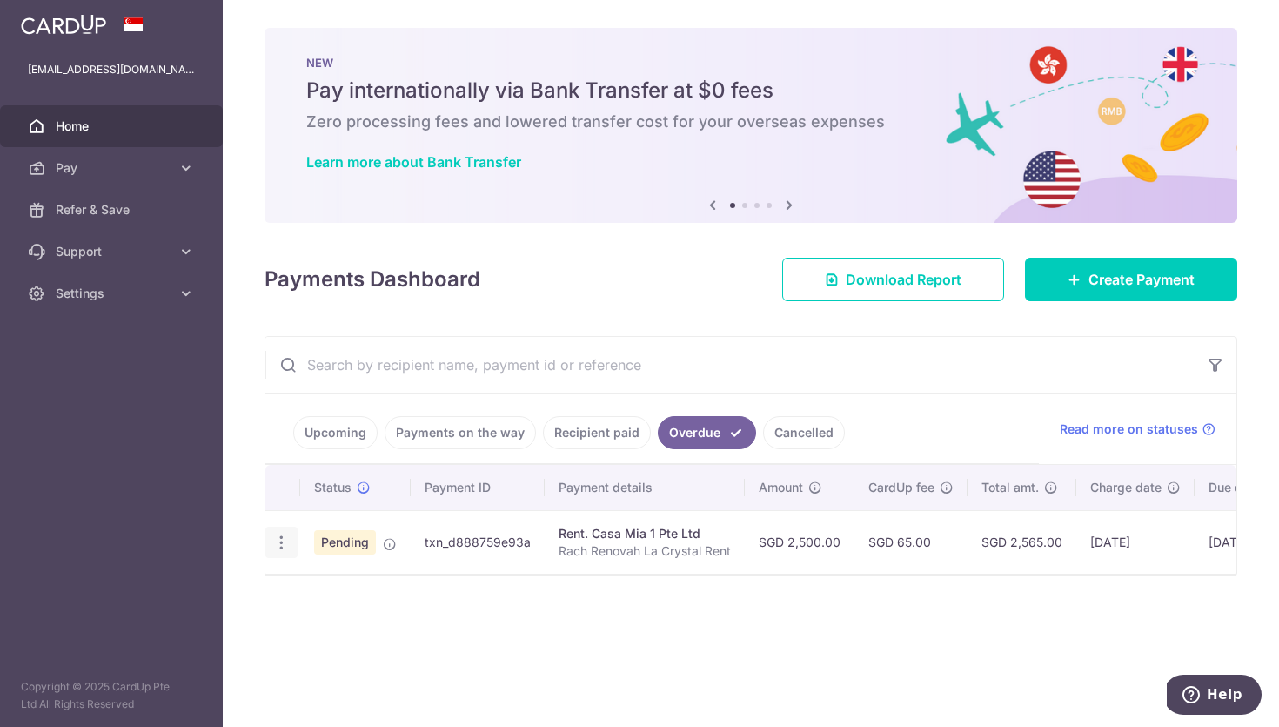
click at [279, 544] on icon "button" at bounding box center [281, 542] width 18 height 18
click at [341, 627] on span "Cancel payment" at bounding box center [374, 632] width 117 height 21
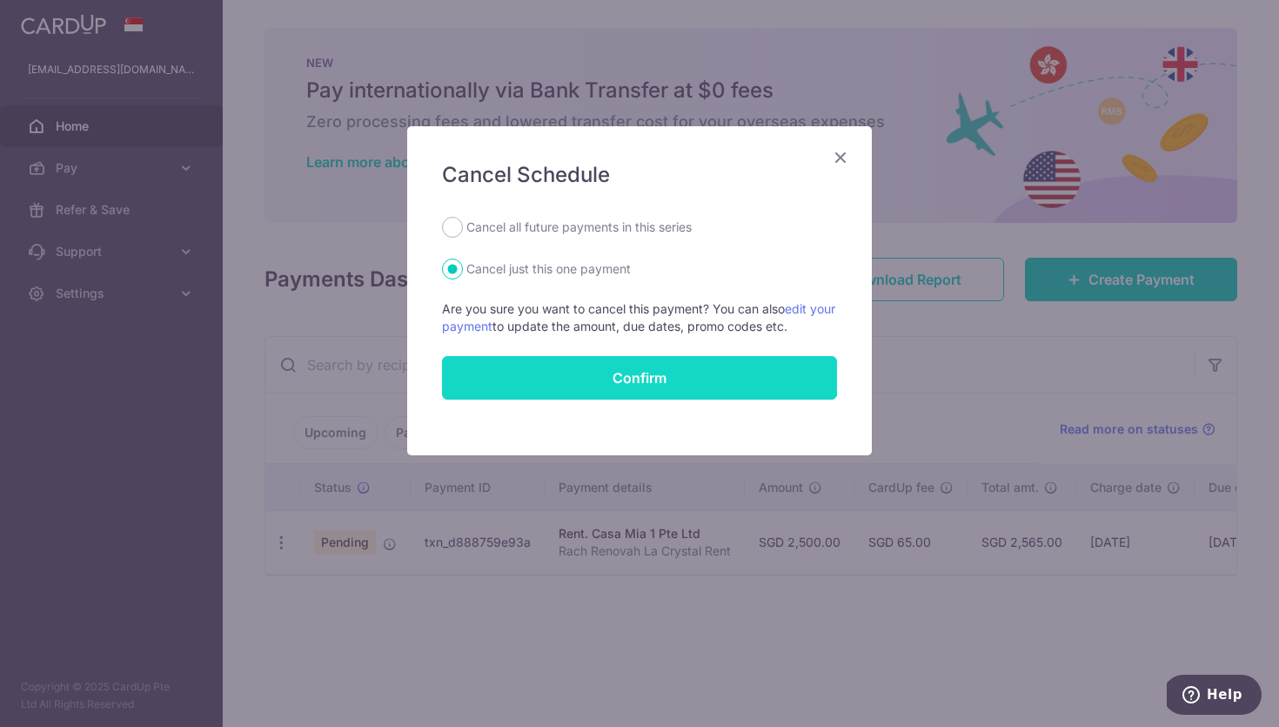
click at [607, 369] on button "Confirm" at bounding box center [639, 378] width 395 height 44
